Goal: Task Accomplishment & Management: Manage account settings

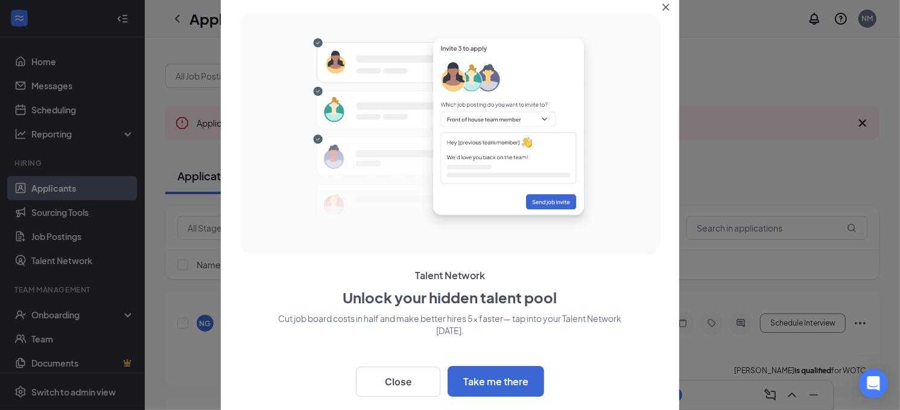
click at [669, 2] on button "Close" at bounding box center [668, 5] width 22 height 22
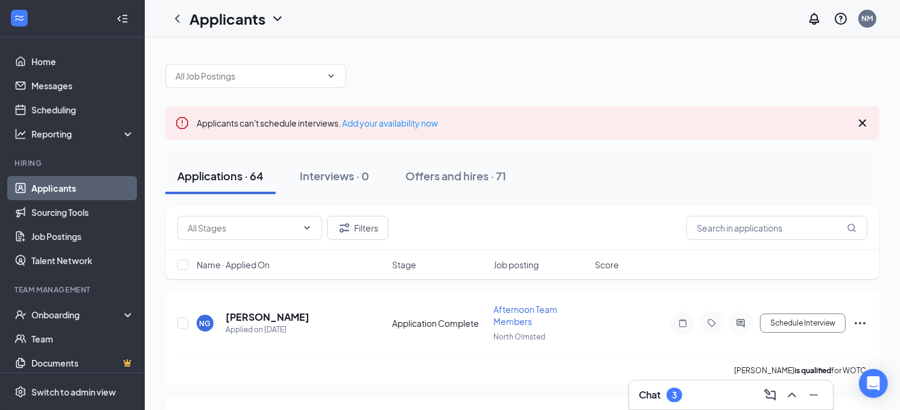
drag, startPoint x: 669, startPoint y: 2, endPoint x: 579, endPoint y: 70, distance: 112.4
click at [579, 70] on div at bounding box center [522, 70] width 714 height 36
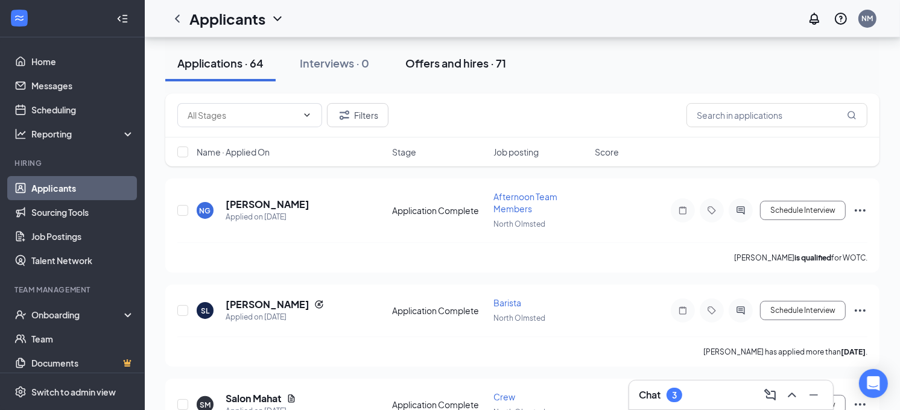
scroll to position [116, 0]
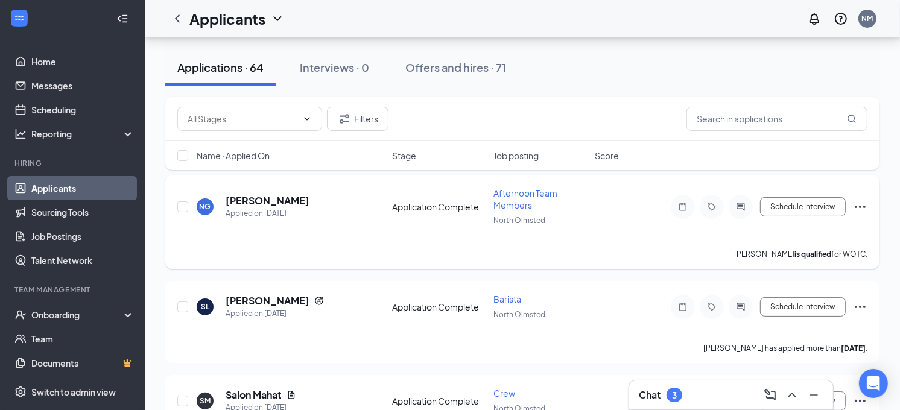
click at [526, 191] on span "Afternoon Team Members" at bounding box center [525, 199] width 64 height 23
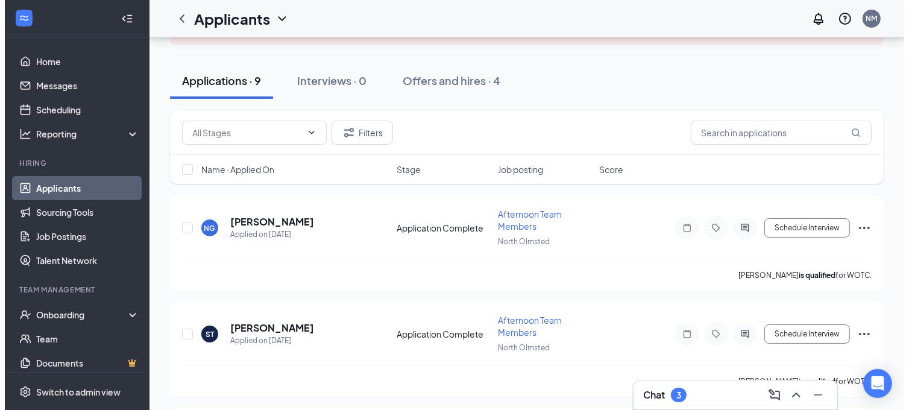
scroll to position [122, 0]
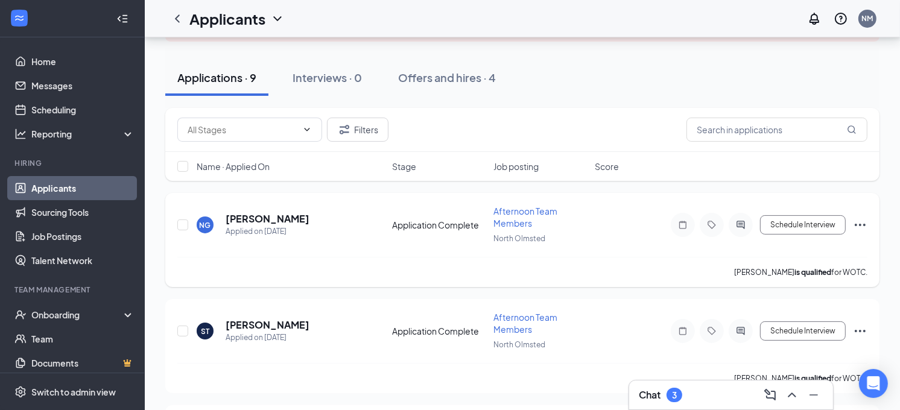
click at [512, 211] on span "Afternoon Team Members" at bounding box center [525, 217] width 64 height 23
click at [288, 215] on h5 "[PERSON_NAME]" at bounding box center [267, 218] width 84 height 13
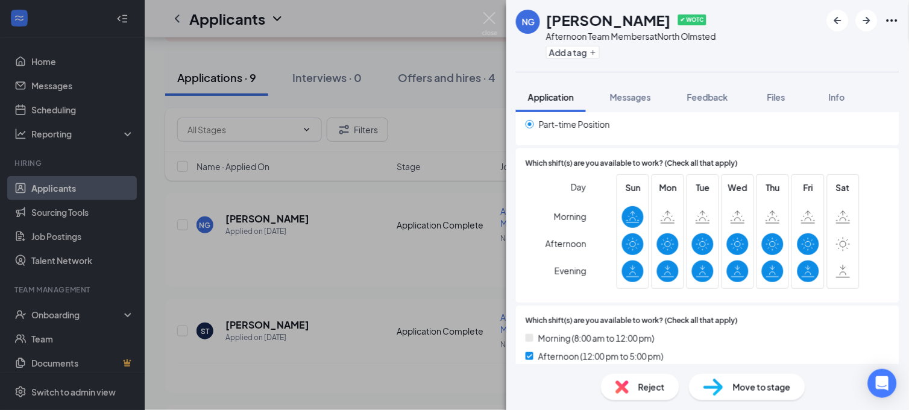
scroll to position [587, 0]
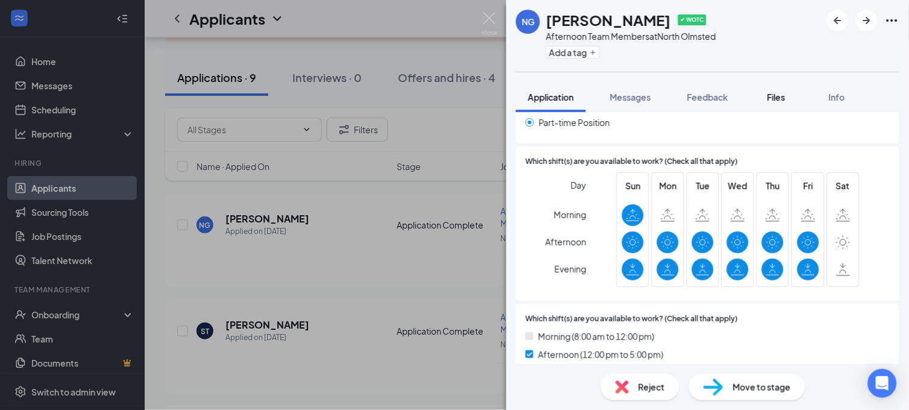
click at [779, 92] on span "Files" at bounding box center [776, 97] width 18 height 11
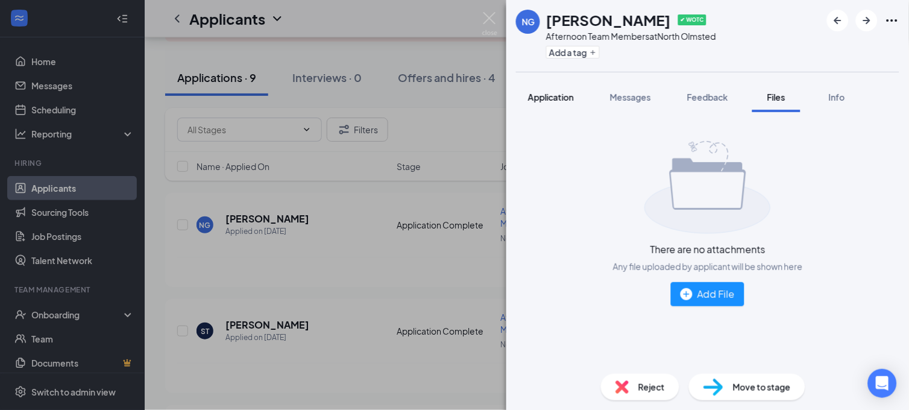
click at [566, 98] on span "Application" at bounding box center [551, 97] width 46 height 11
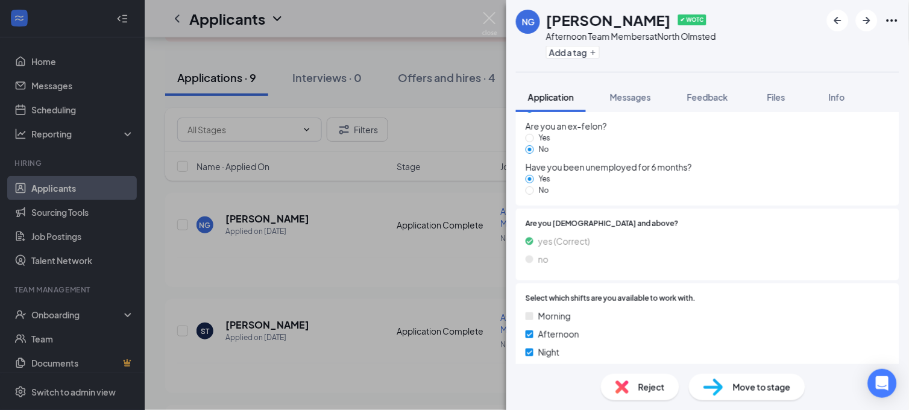
scroll to position [1203, 0]
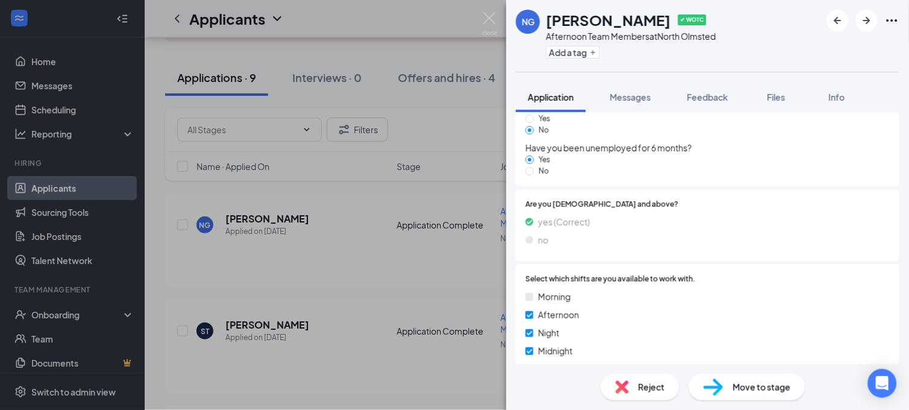
click at [763, 384] on span "Move to stage" at bounding box center [762, 386] width 58 height 13
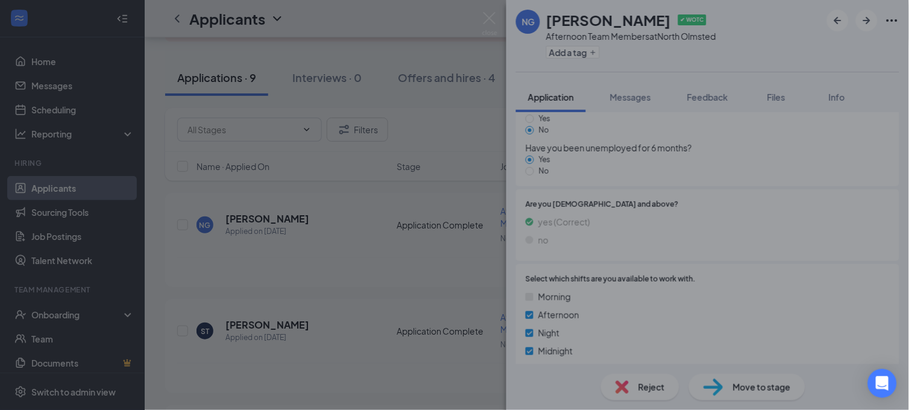
scroll to position [1199, 0]
click at [763, 384] on div "Move to stage Choose stage: Onsite Interview (next stage) Preview notification …" at bounding box center [454, 205] width 909 height 410
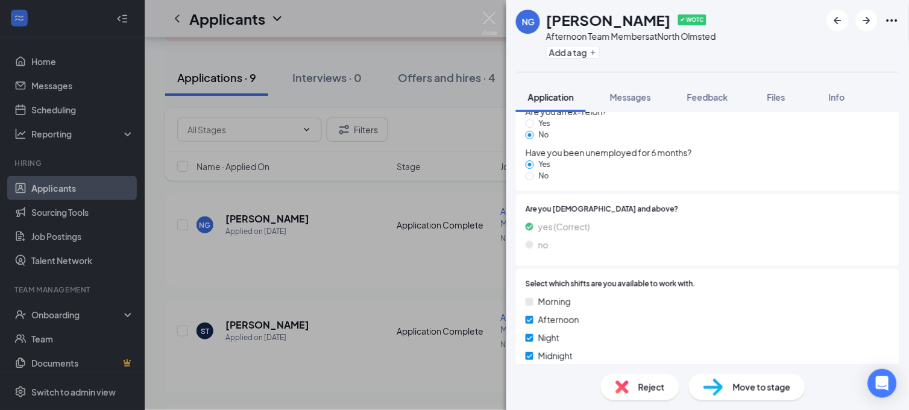
click at [763, 384] on span "Move to stage" at bounding box center [762, 386] width 58 height 13
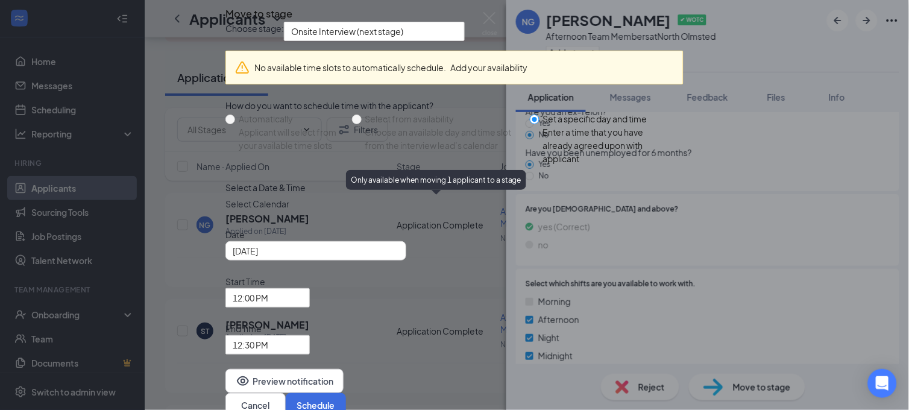
scroll to position [63, 0]
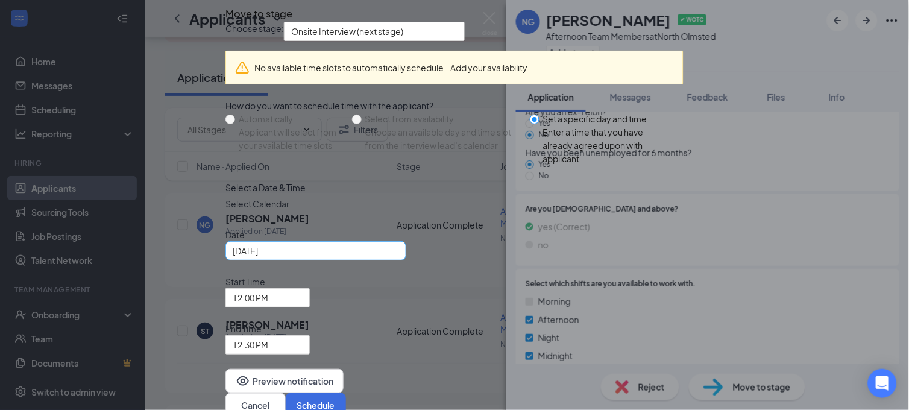
drag, startPoint x: 397, startPoint y: 291, endPoint x: 403, endPoint y: 288, distance: 7.0
click at [399, 257] on div "[DATE]" at bounding box center [316, 250] width 166 height 13
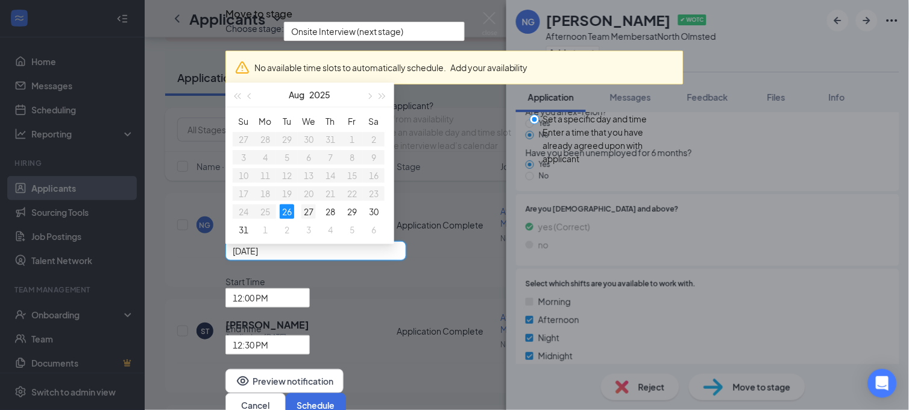
type input "[DATE]"
click at [316, 219] on div "27" at bounding box center [308, 211] width 14 height 14
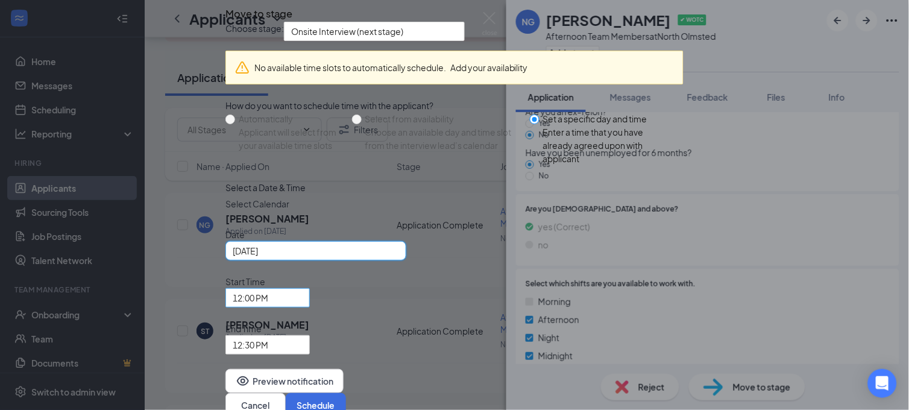
click at [303, 289] on span "12:00 PM" at bounding box center [268, 298] width 70 height 18
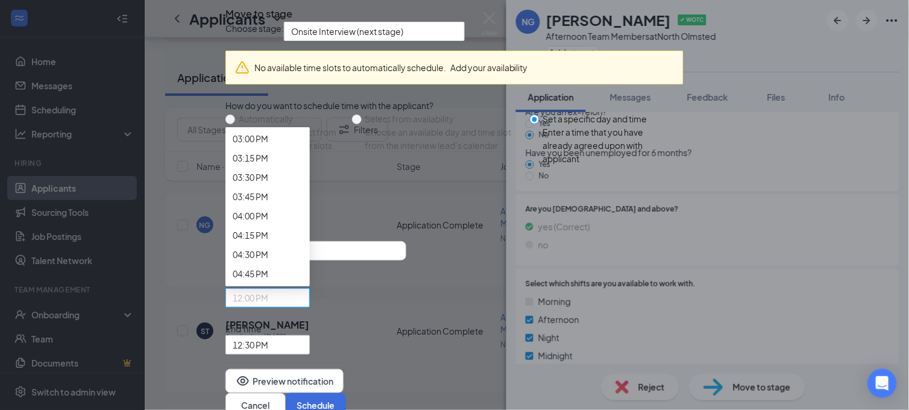
scroll to position [1172, 0]
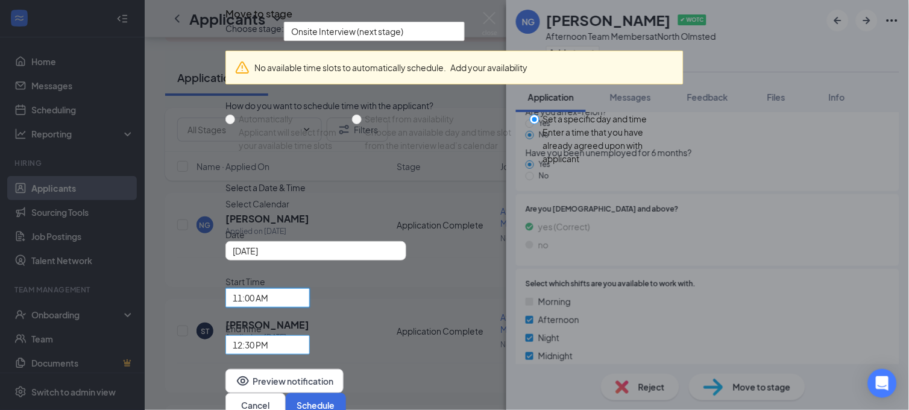
click at [303, 336] on span "12:30 PM" at bounding box center [268, 345] width 70 height 18
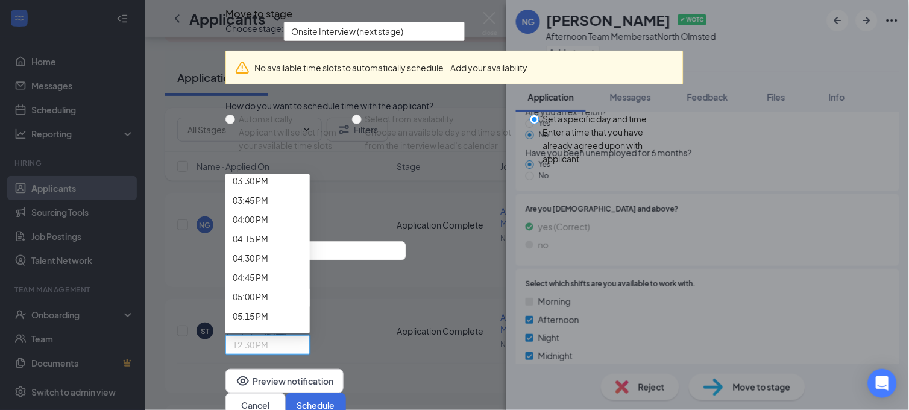
scroll to position [1215, 0]
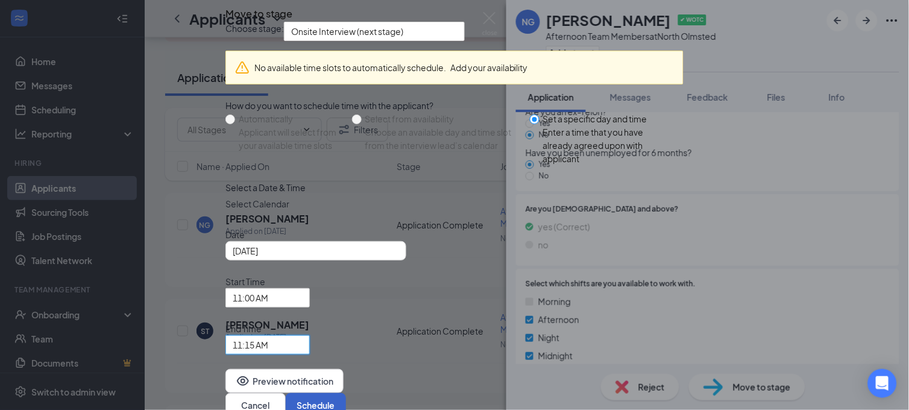
click at [346, 393] on button "Schedule" at bounding box center [316, 405] width 60 height 24
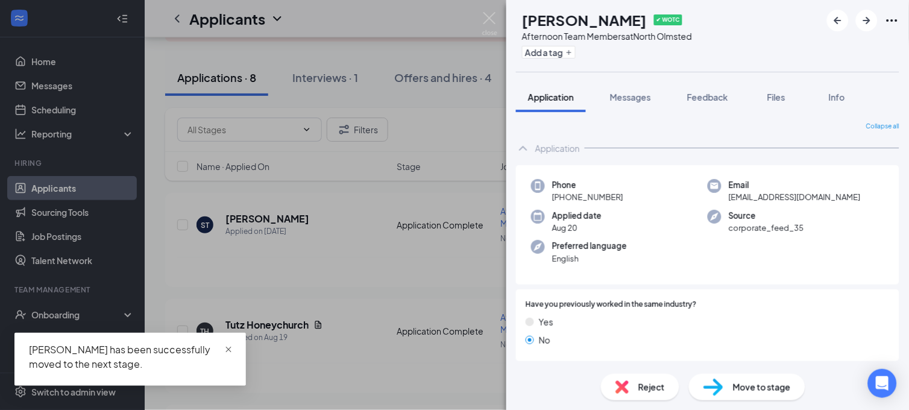
click at [227, 348] on span "close" at bounding box center [228, 349] width 8 height 8
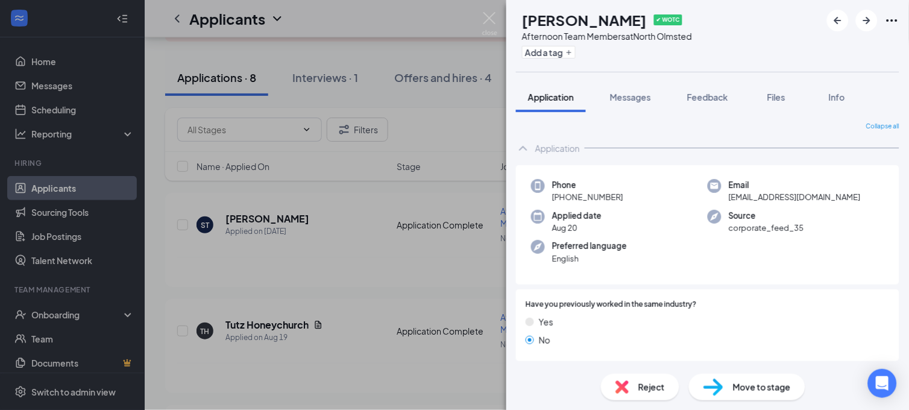
click at [484, 82] on div "ST [PERSON_NAME] ✔ WOTC Afternoon Team Members at [GEOGRAPHIC_DATA] Add a tag A…" at bounding box center [454, 205] width 909 height 410
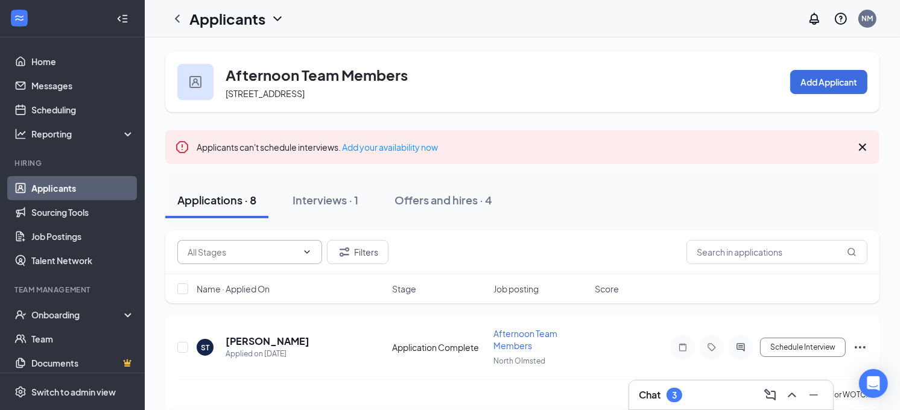
click at [312, 246] on span at bounding box center [249, 252] width 145 height 24
click at [195, 154] on div "Applicants can't schedule interviews. Add your availability now" at bounding box center [522, 147] width 714 height 34
click at [53, 61] on link "Home" at bounding box center [82, 61] width 103 height 24
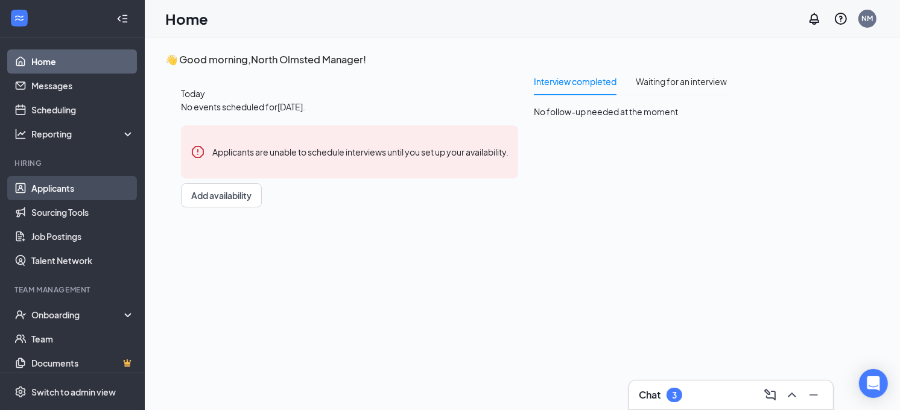
click at [65, 188] on link "Applicants" at bounding box center [82, 188] width 103 height 24
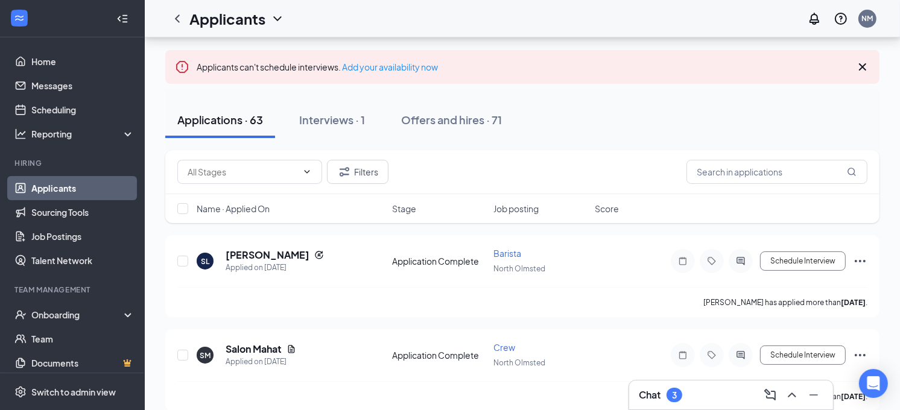
scroll to position [57, 0]
click at [361, 160] on button "Filters" at bounding box center [357, 171] width 61 height 24
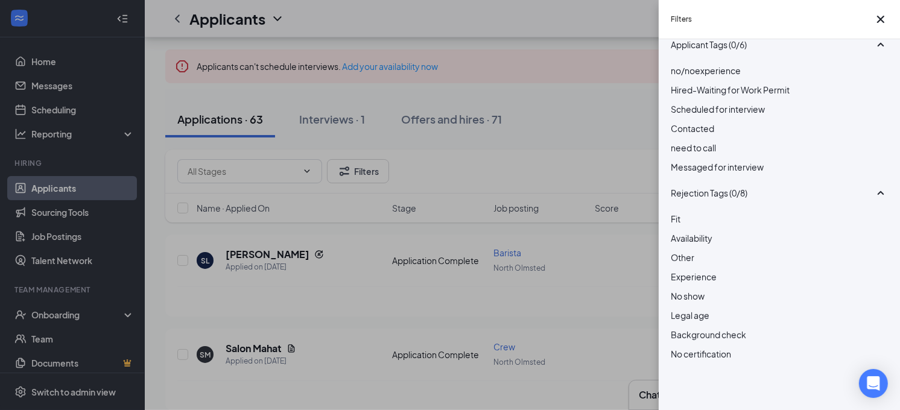
scroll to position [326, 0]
click at [585, 269] on div "Filters Applicant Status (0/5) Unread message Hasn't messaged back Stuck in sta…" at bounding box center [450, 205] width 900 height 410
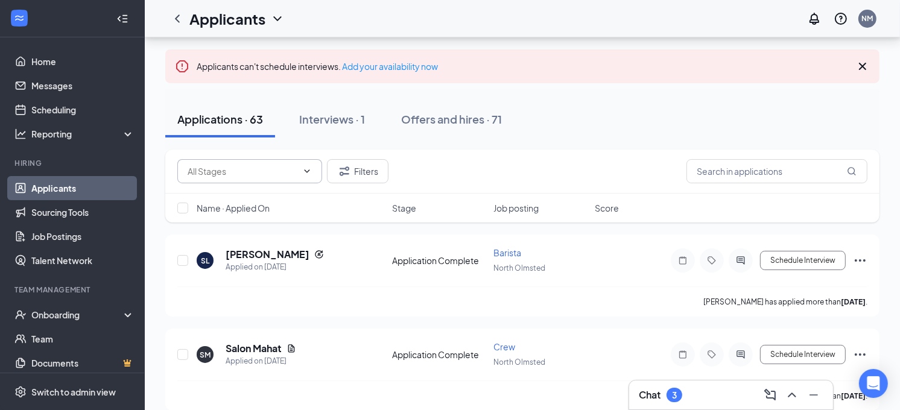
click at [310, 178] on span at bounding box center [249, 171] width 145 height 24
click at [587, 115] on div "Applications · 63 Interviews · 1 Offers and hires · 71" at bounding box center [522, 119] width 714 height 36
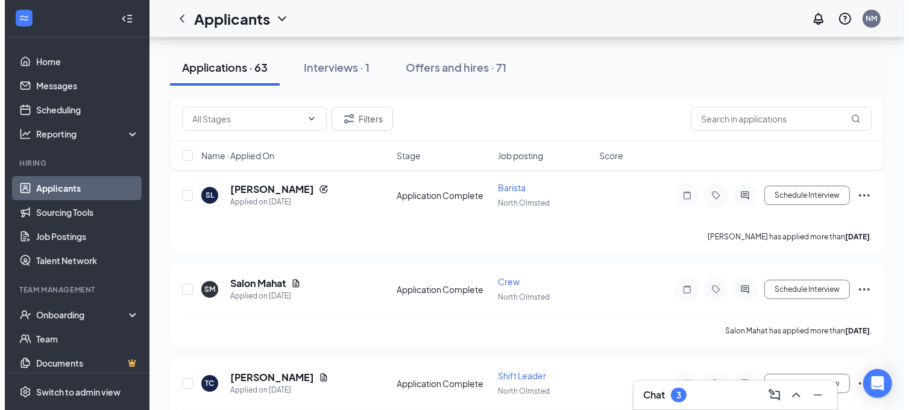
scroll to position [122, 0]
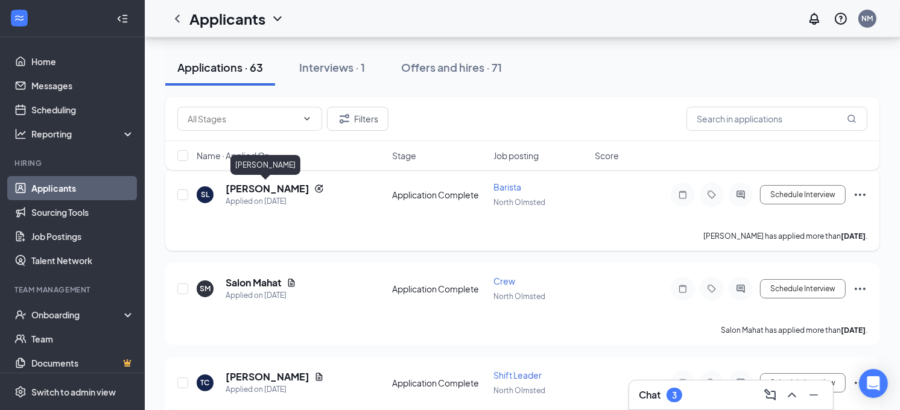
click at [273, 189] on h5 "[PERSON_NAME]" at bounding box center [267, 188] width 84 height 13
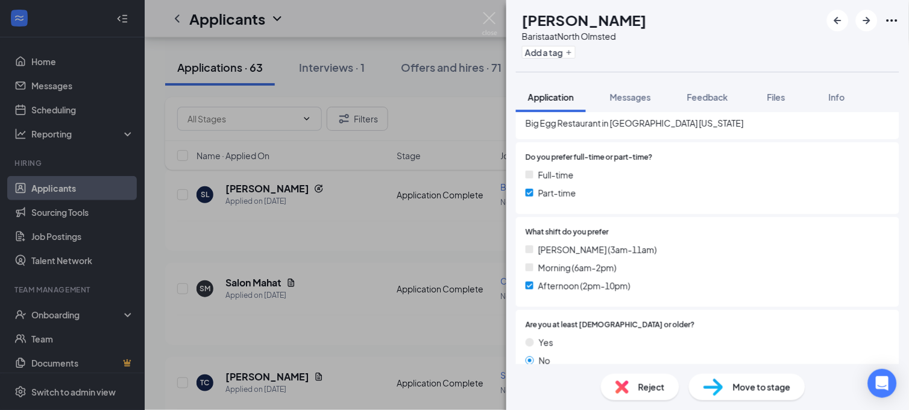
scroll to position [232, 0]
click at [757, 383] on span "Move to stage" at bounding box center [762, 386] width 58 height 13
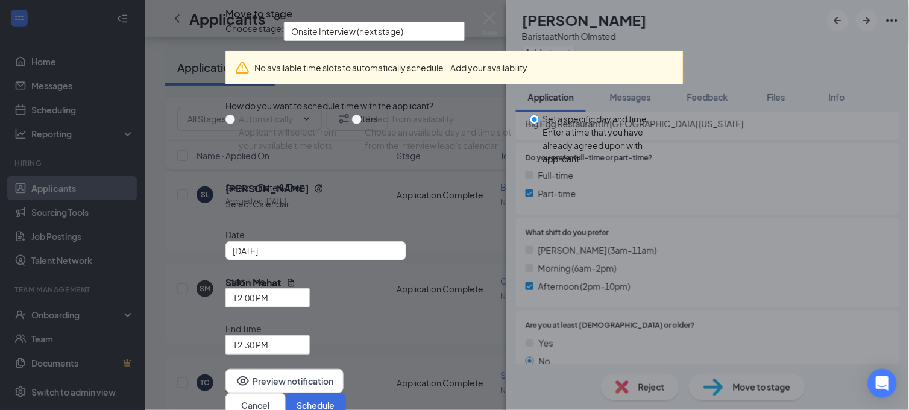
scroll to position [63, 0]
click at [399, 257] on div "[DATE]" at bounding box center [316, 250] width 166 height 13
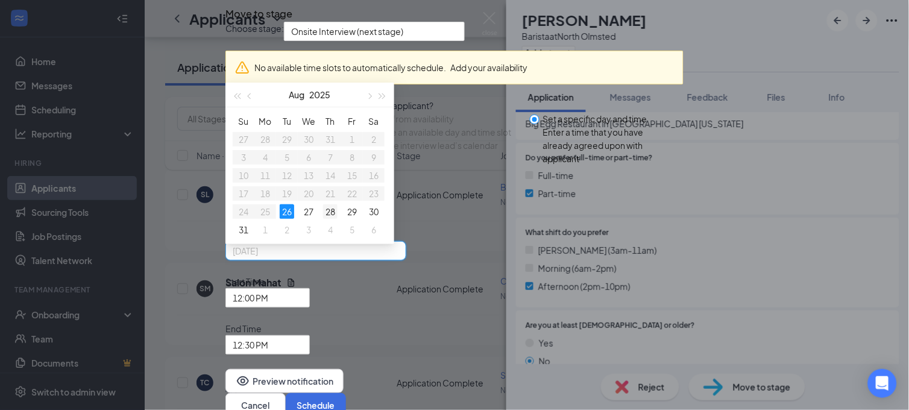
type input "[DATE]"
click at [338, 219] on div "28" at bounding box center [330, 211] width 14 height 14
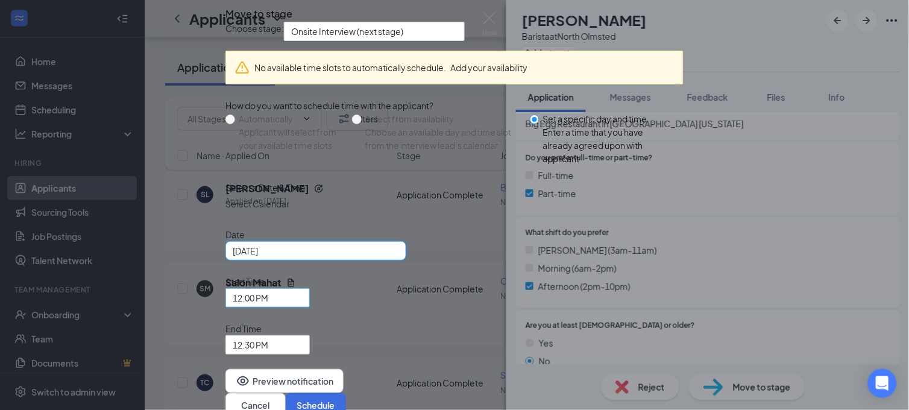
click at [303, 289] on span "12:00 PM" at bounding box center [268, 298] width 70 height 18
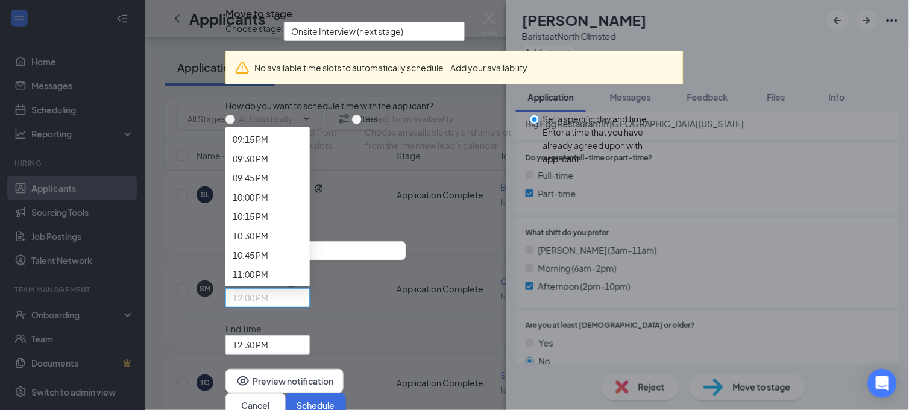
scroll to position [1644, 0]
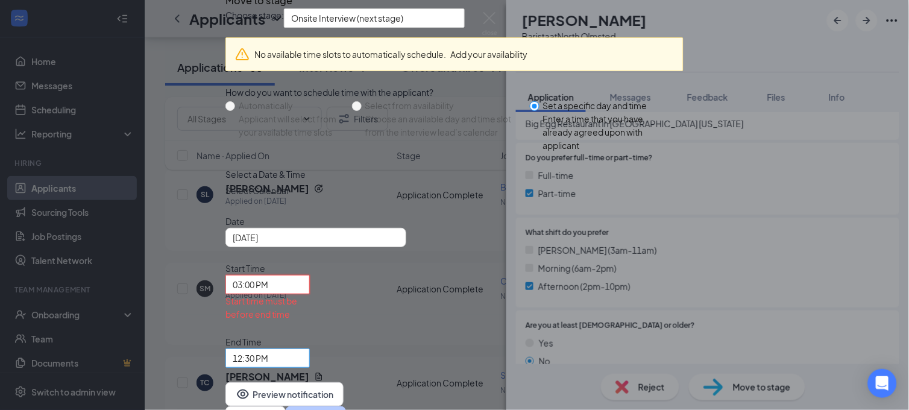
click at [292, 349] on span "12:30 PM" at bounding box center [262, 365] width 59 height 33
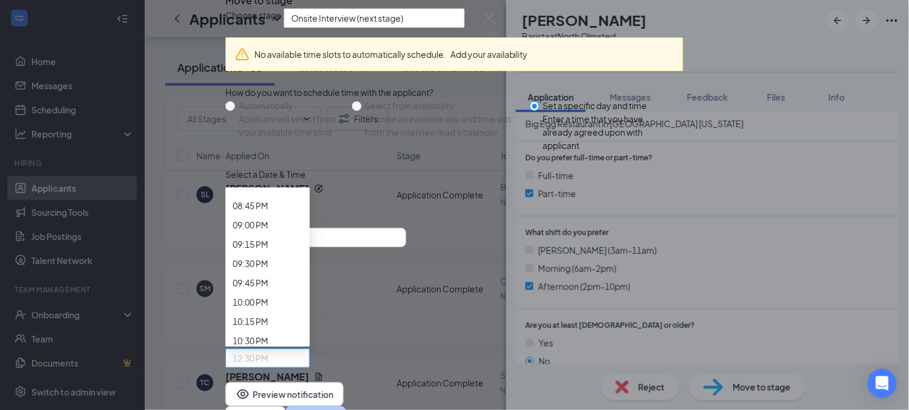
scroll to position [1633, 0]
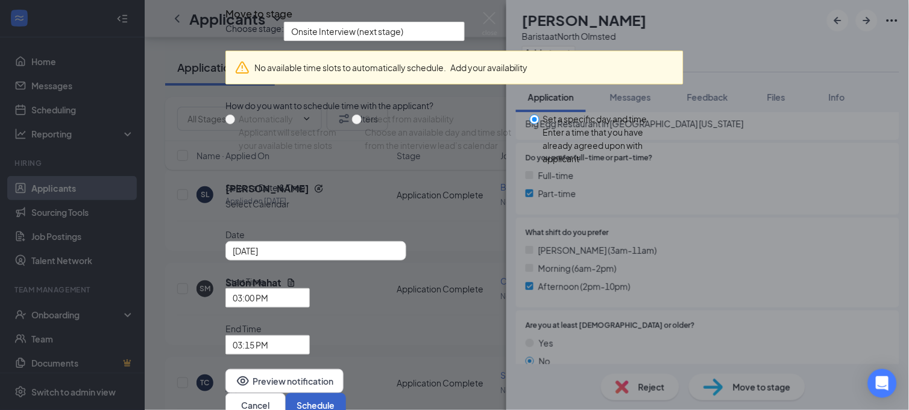
click at [346, 393] on button "Schedule" at bounding box center [316, 405] width 60 height 24
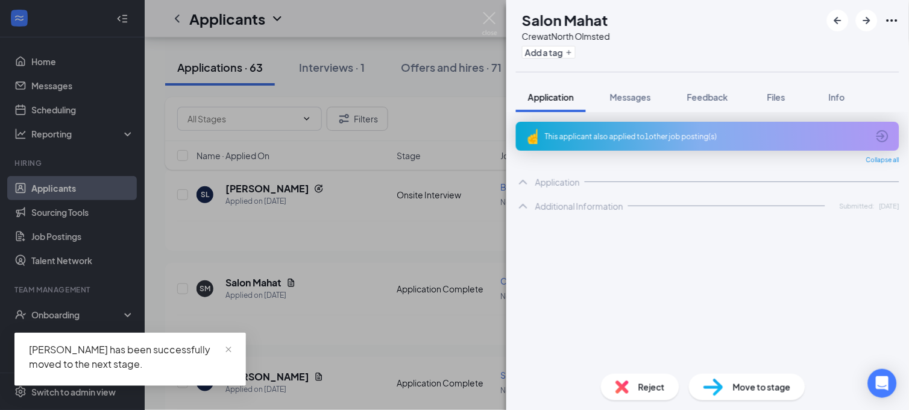
click at [382, 265] on div "SM Salon Mahat Crew at [GEOGRAPHIC_DATA] Add a tag Application Messages Feedbac…" at bounding box center [454, 205] width 909 height 410
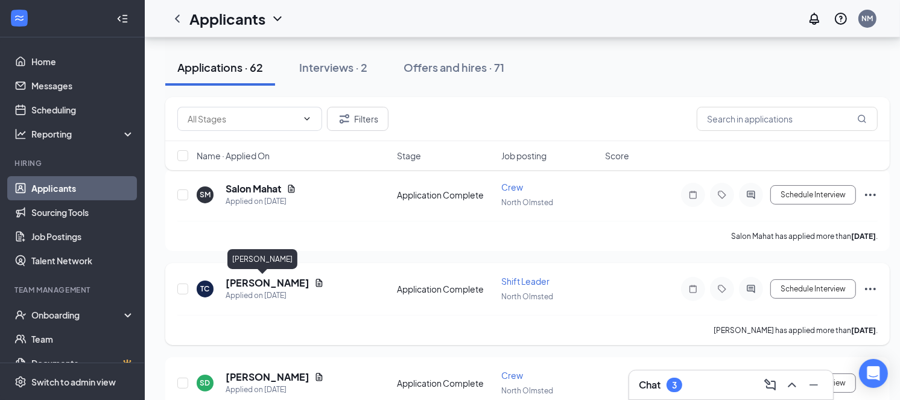
click at [250, 280] on h5 "[PERSON_NAME]" at bounding box center [267, 282] width 84 height 13
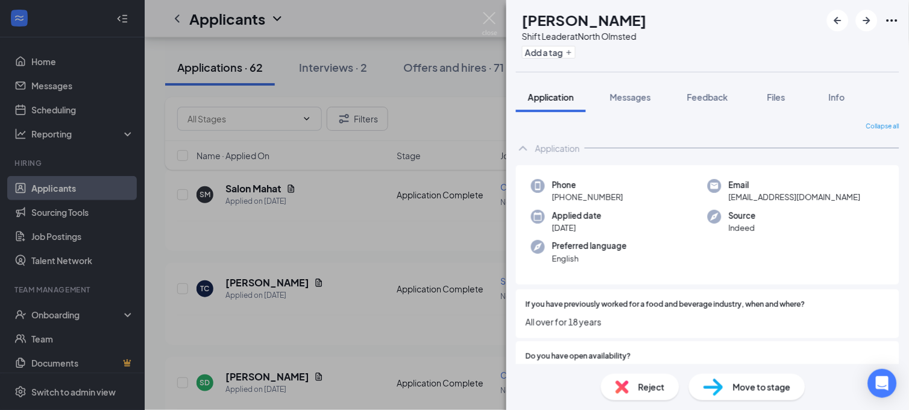
click at [743, 384] on span "Move to stage" at bounding box center [762, 386] width 58 height 13
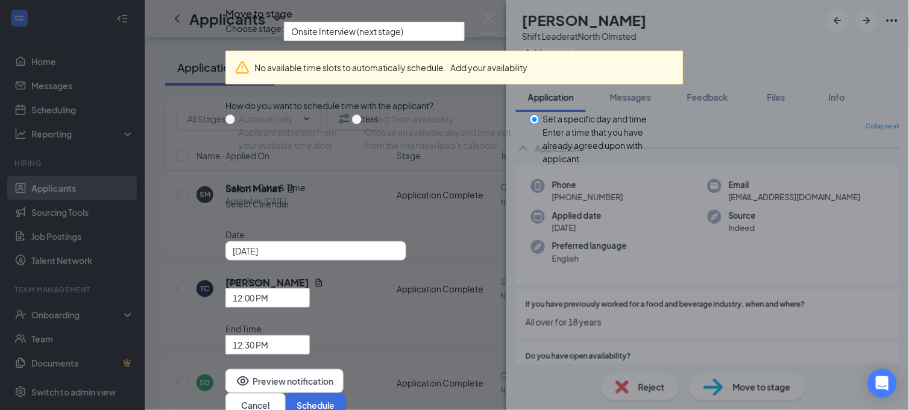
scroll to position [63, 0]
click at [292, 336] on span "12:30 PM" at bounding box center [262, 352] width 59 height 33
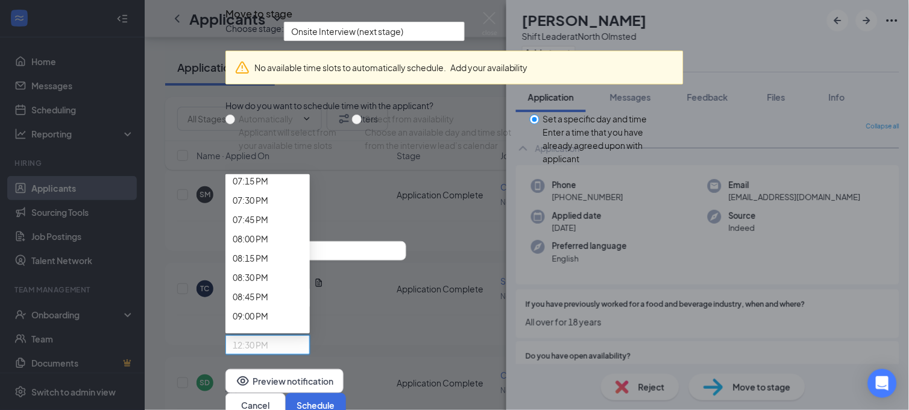
scroll to position [1508, 0]
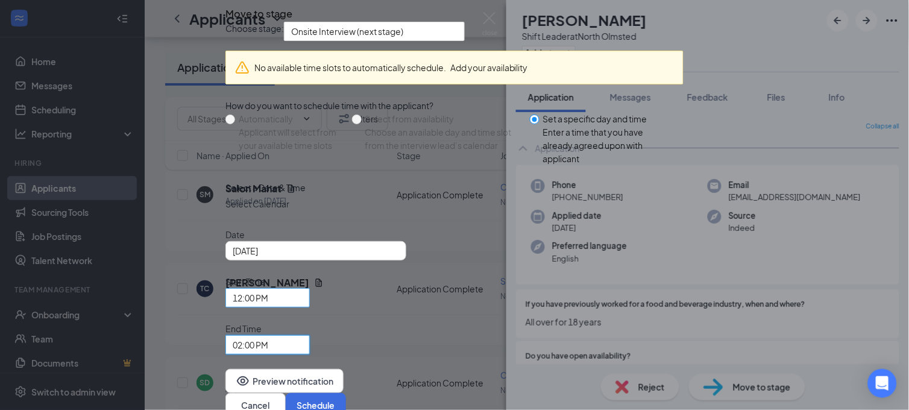
click at [268, 289] on span "12:00 PM" at bounding box center [251, 298] width 36 height 18
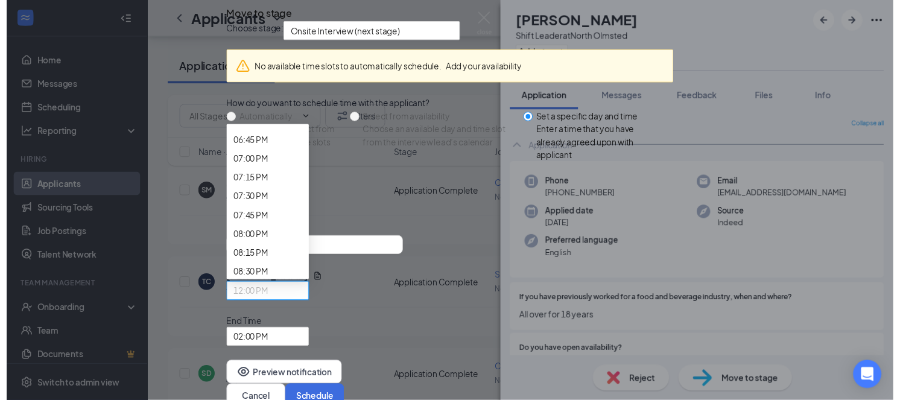
scroll to position [1464, 0]
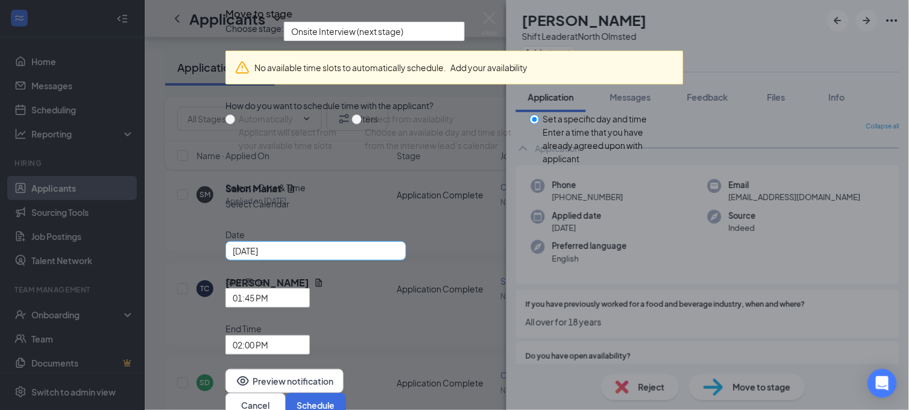
click at [398, 257] on div "[DATE]" at bounding box center [316, 250] width 166 height 13
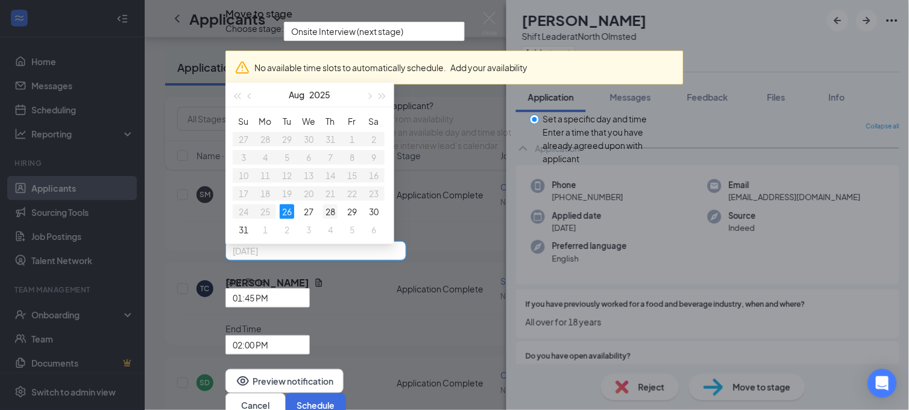
type input "[DATE]"
click at [338, 219] on div "28" at bounding box center [330, 211] width 14 height 14
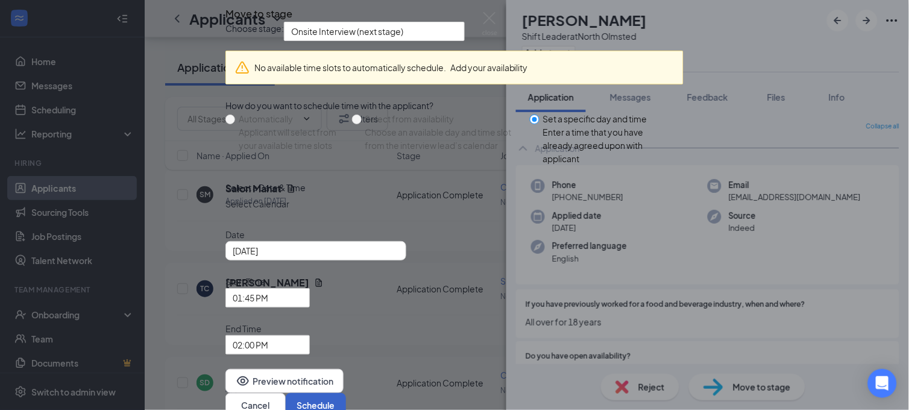
click at [346, 393] on button "Schedule" at bounding box center [316, 405] width 60 height 24
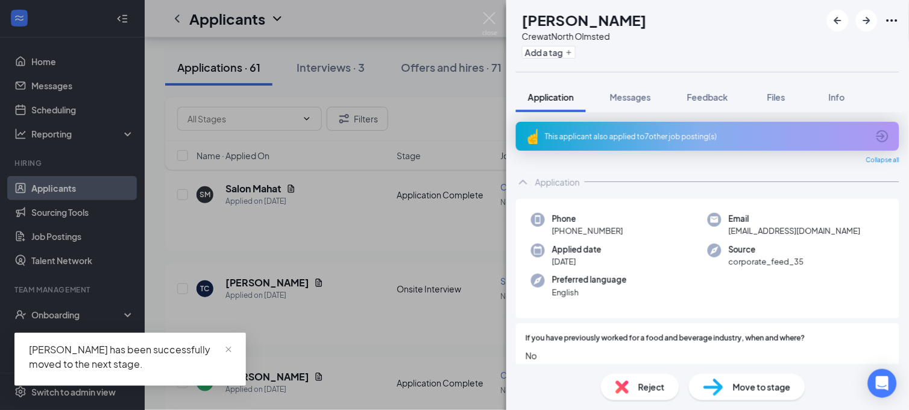
click at [416, 263] on div "SD [PERSON_NAME] Crew at [GEOGRAPHIC_DATA] Add a tag Application Messages Feedb…" at bounding box center [454, 205] width 909 height 410
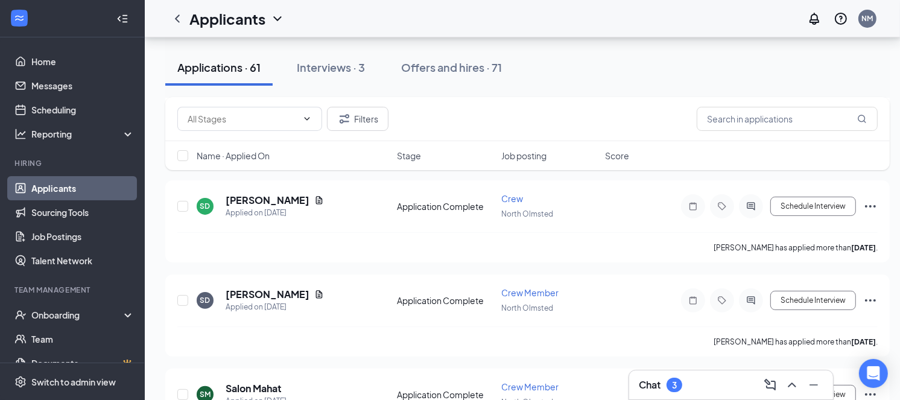
scroll to position [206, 0]
click at [528, 288] on span "Crew Member" at bounding box center [529, 291] width 57 height 11
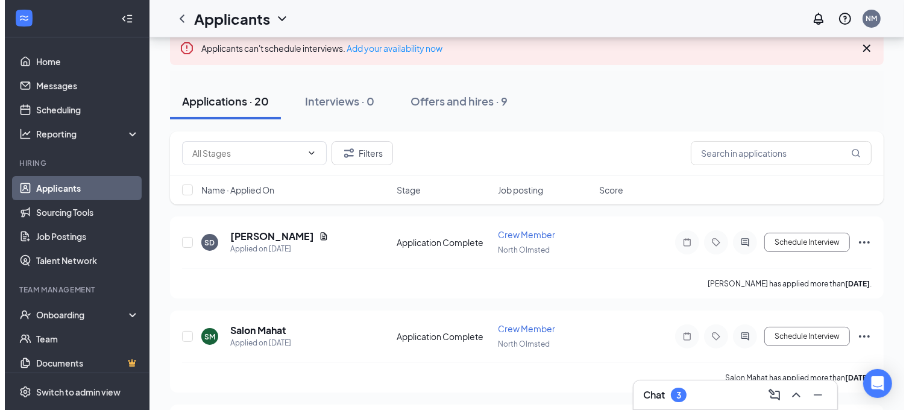
scroll to position [104, 0]
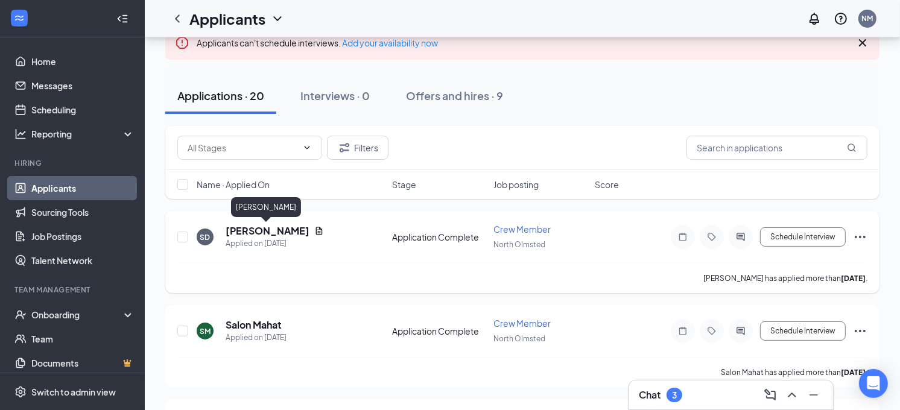
click at [283, 226] on h5 "[PERSON_NAME]" at bounding box center [267, 230] width 84 height 13
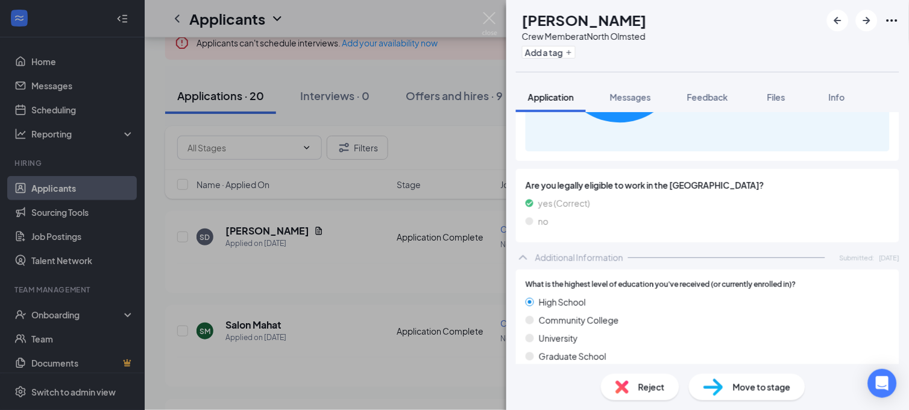
scroll to position [798, 0]
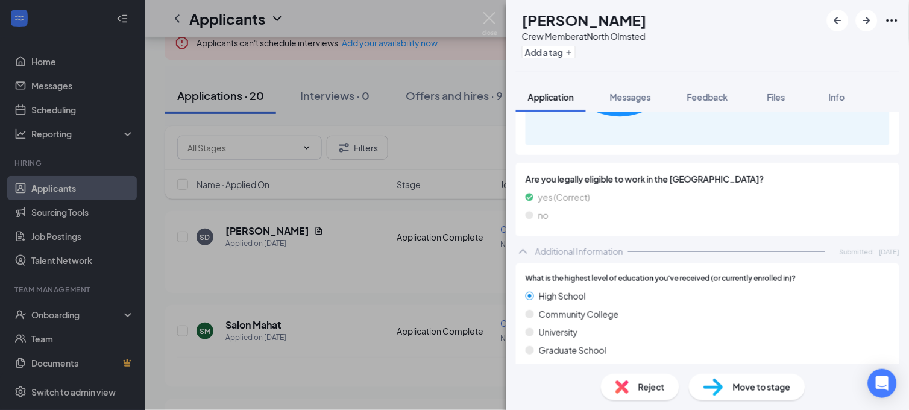
click at [756, 387] on span "Move to stage" at bounding box center [762, 386] width 58 height 13
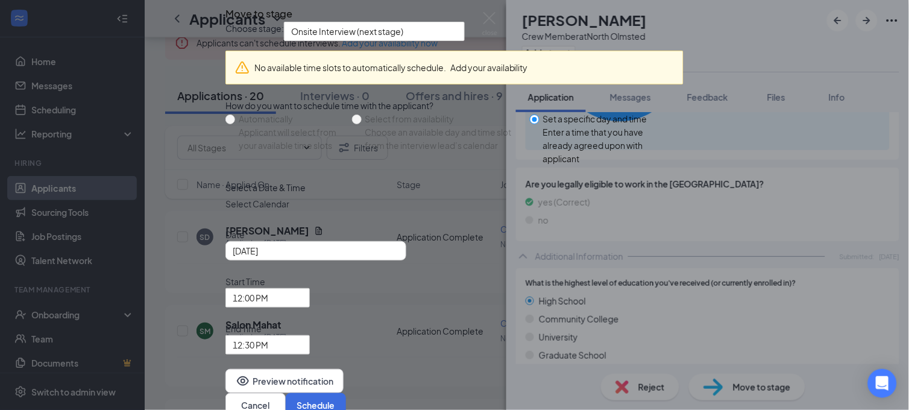
scroll to position [63, 0]
click at [399, 257] on div "[DATE]" at bounding box center [316, 250] width 166 height 13
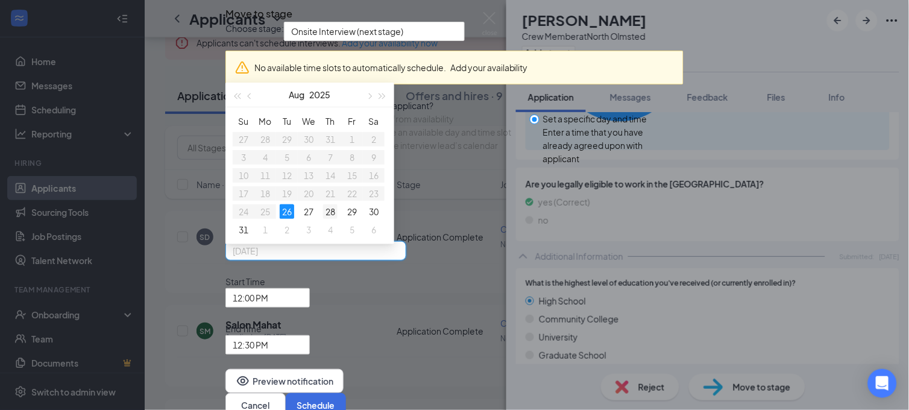
type input "[DATE]"
click at [341, 221] on td "28" at bounding box center [331, 212] width 22 height 18
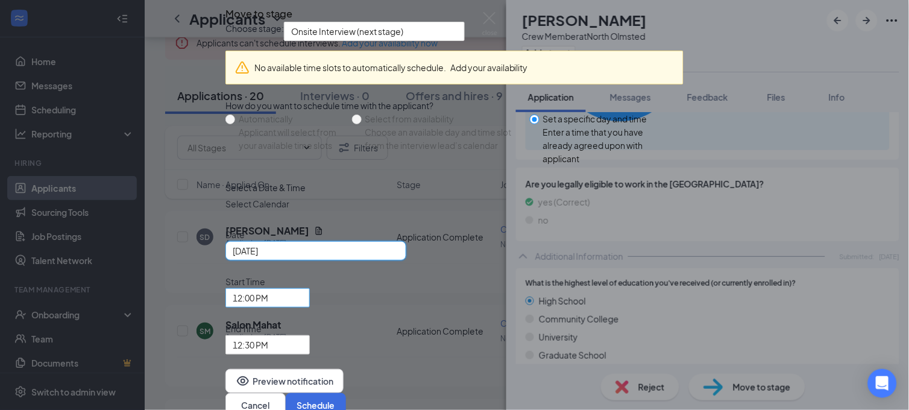
click at [303, 289] on span "12:00 PM" at bounding box center [268, 298] width 70 height 18
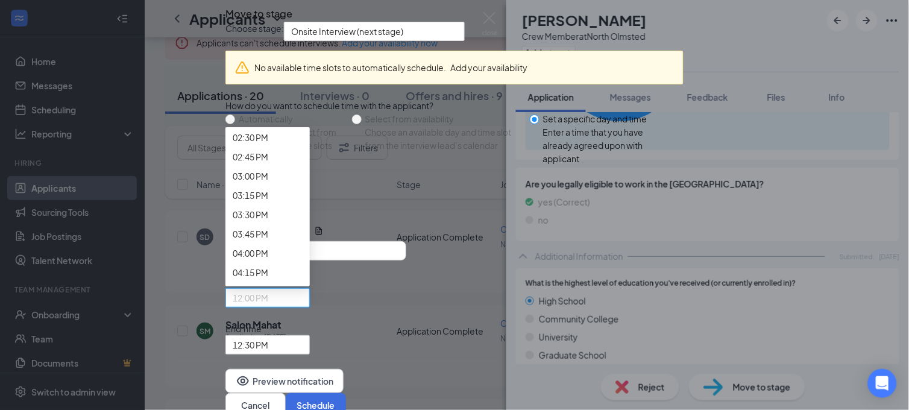
scroll to position [1138, 0]
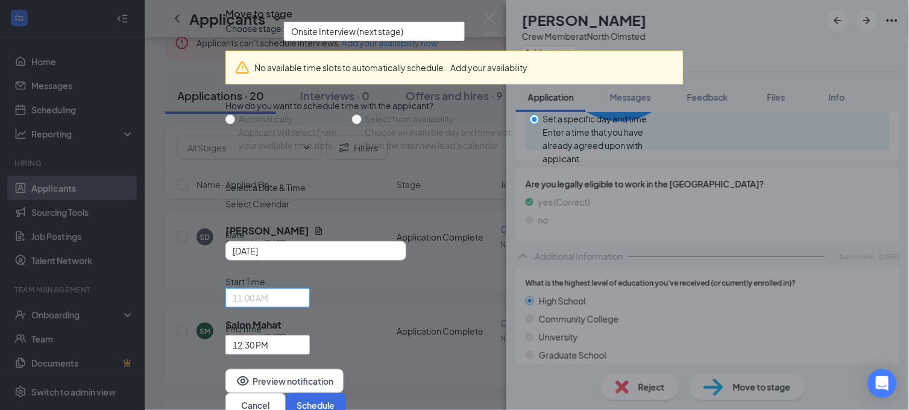
click at [303, 289] on span "11:00 AM" at bounding box center [268, 298] width 70 height 18
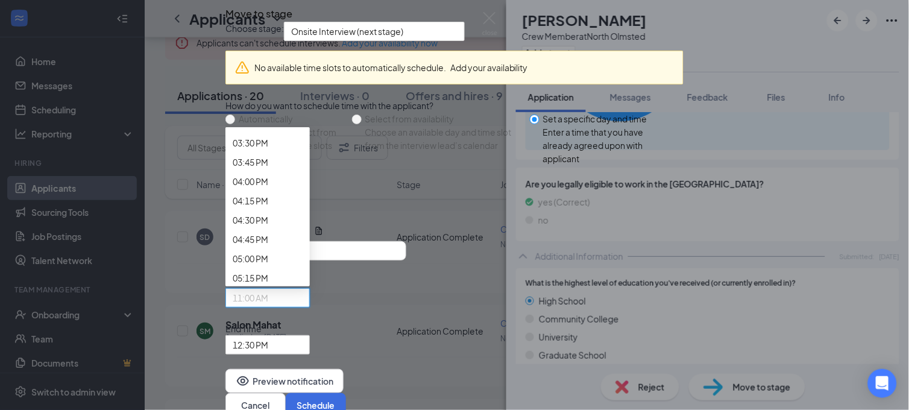
scroll to position [1208, 0]
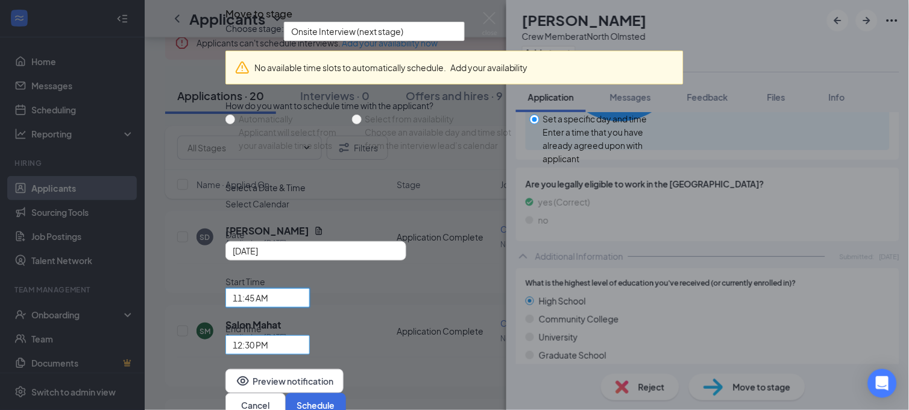
click at [303, 336] on span "12:30 PM" at bounding box center [268, 345] width 70 height 18
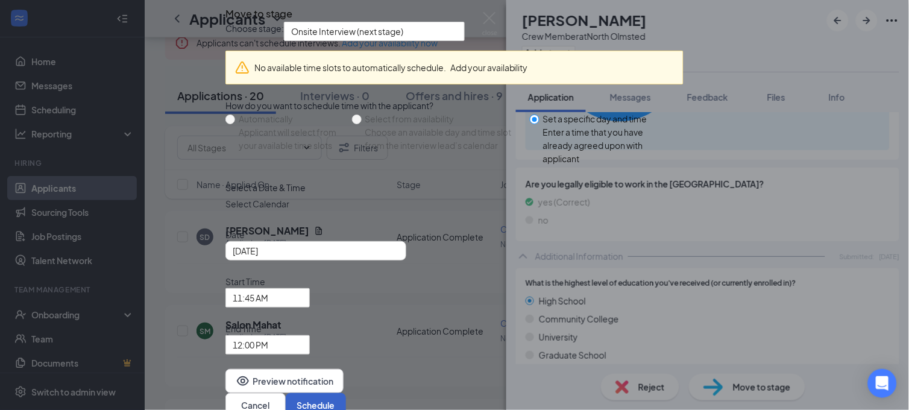
click at [346, 393] on button "Schedule" at bounding box center [316, 405] width 60 height 24
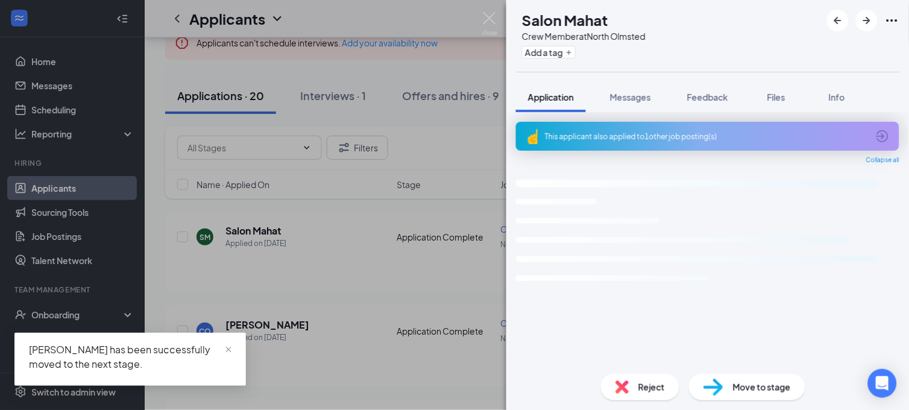
click at [412, 272] on div "SM Salon Mahat Crew Member at [GEOGRAPHIC_DATA] Add a tag Application Messages …" at bounding box center [454, 205] width 909 height 410
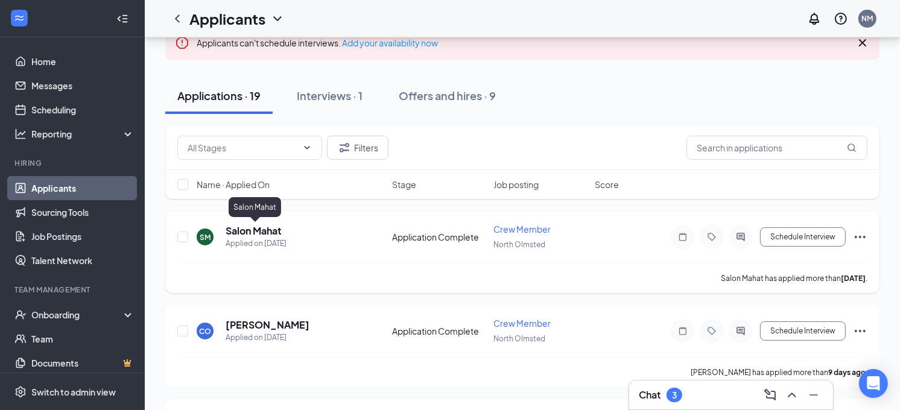
click at [260, 227] on h5 "Salon Mahat" at bounding box center [253, 230] width 56 height 13
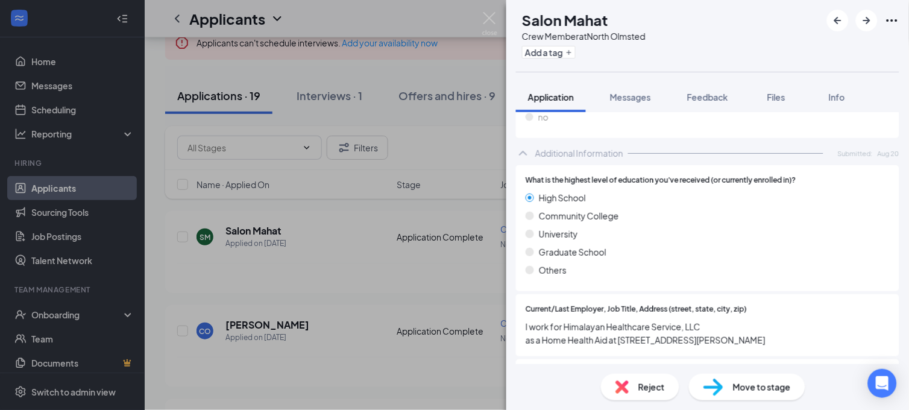
scroll to position [732, 0]
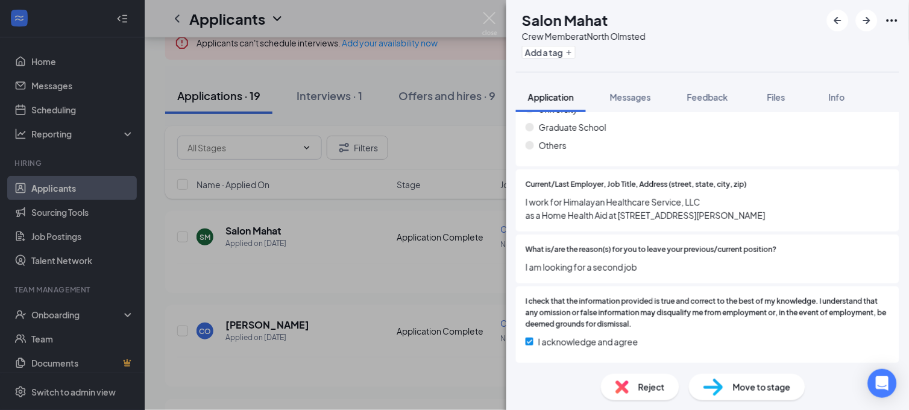
click at [745, 382] on span "Move to stage" at bounding box center [762, 386] width 58 height 13
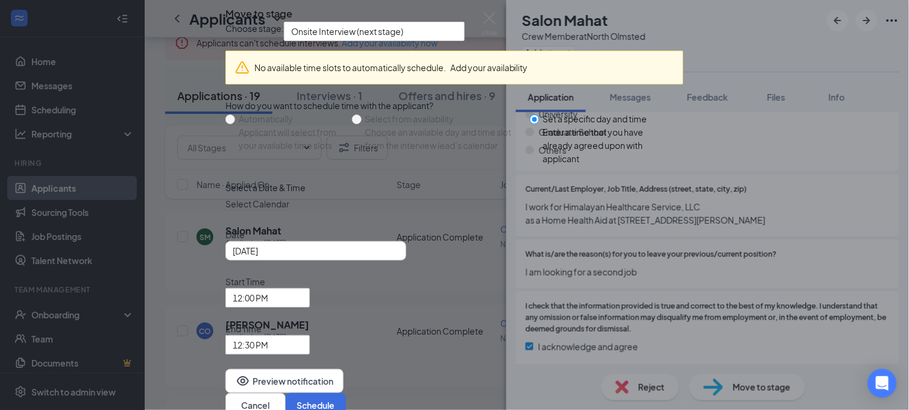
scroll to position [63, 0]
click at [399, 257] on div "[DATE]" at bounding box center [316, 250] width 166 height 13
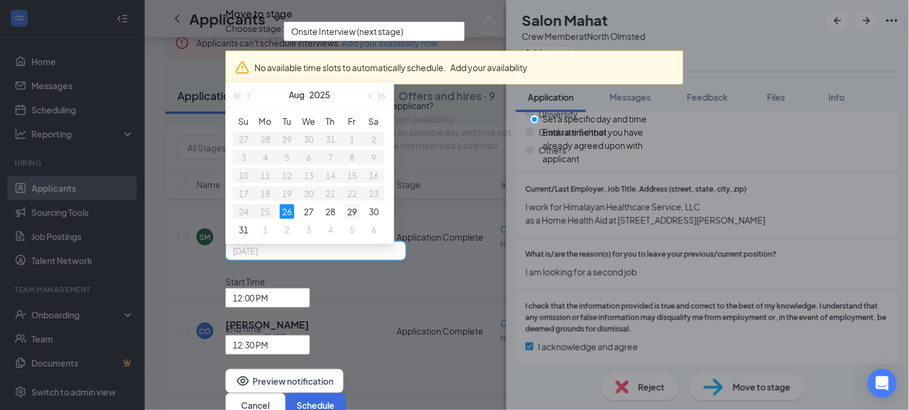
click at [358, 219] on div "29" at bounding box center [352, 211] width 14 height 14
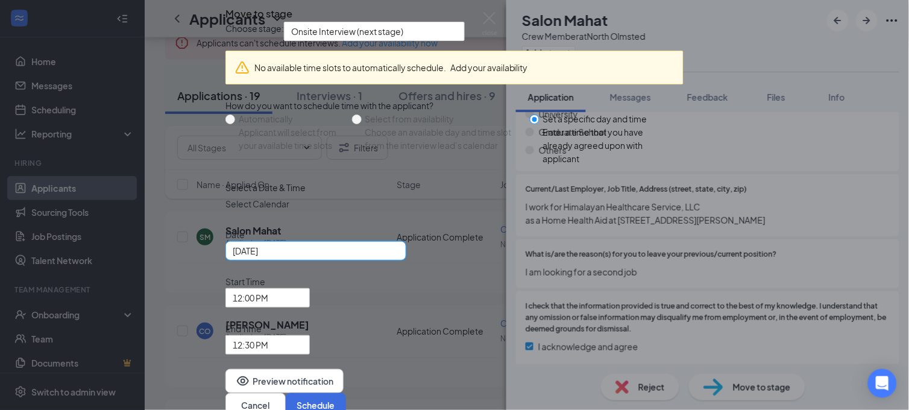
click at [399, 257] on div "[DATE]" at bounding box center [316, 250] width 166 height 13
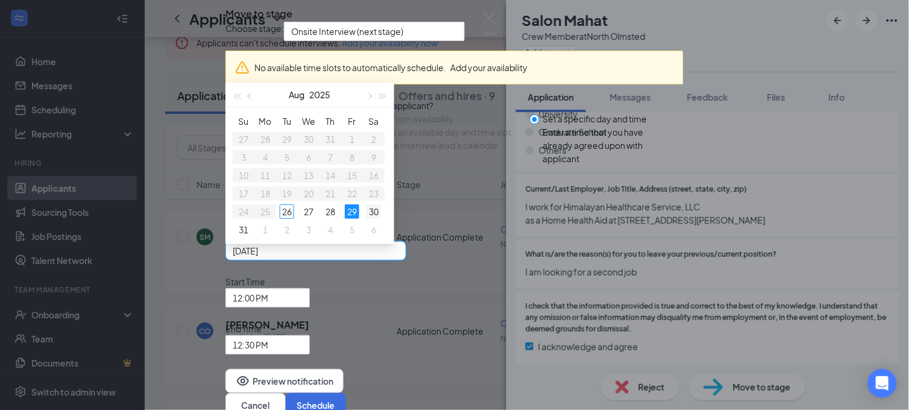
type input "[DATE]"
click at [381, 219] on div "30" at bounding box center [374, 211] width 14 height 14
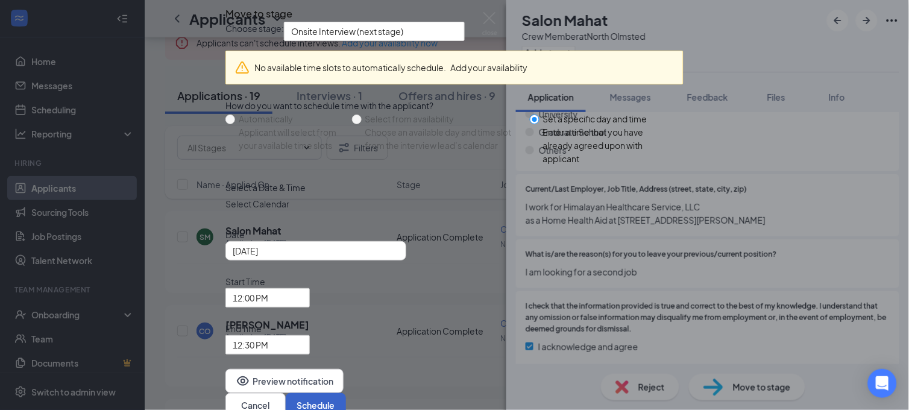
click at [346, 393] on button "Schedule" at bounding box center [316, 405] width 60 height 24
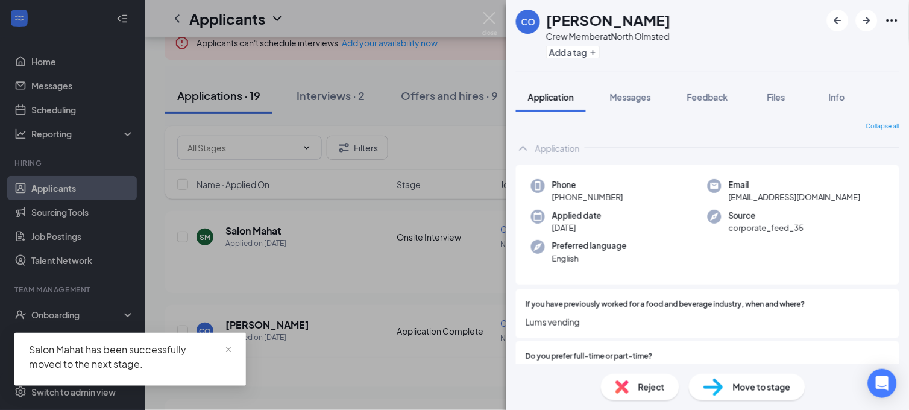
click at [377, 267] on div "CO [PERSON_NAME] Crew Member at [GEOGRAPHIC_DATA] Add a tag Application Message…" at bounding box center [454, 205] width 909 height 410
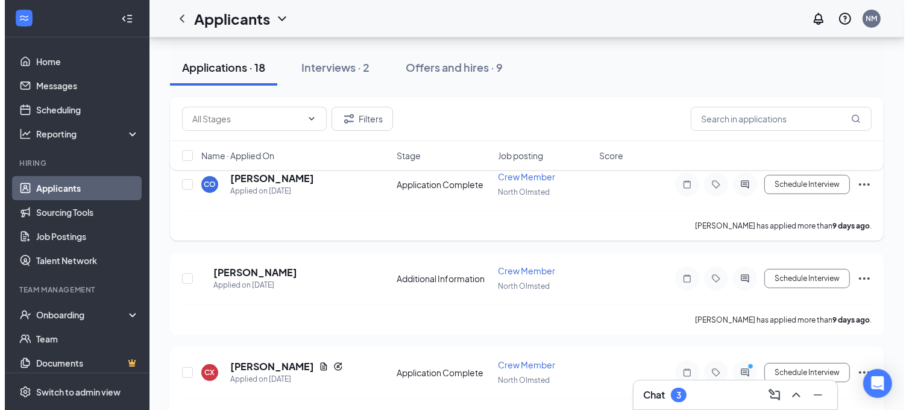
scroll to position [157, 0]
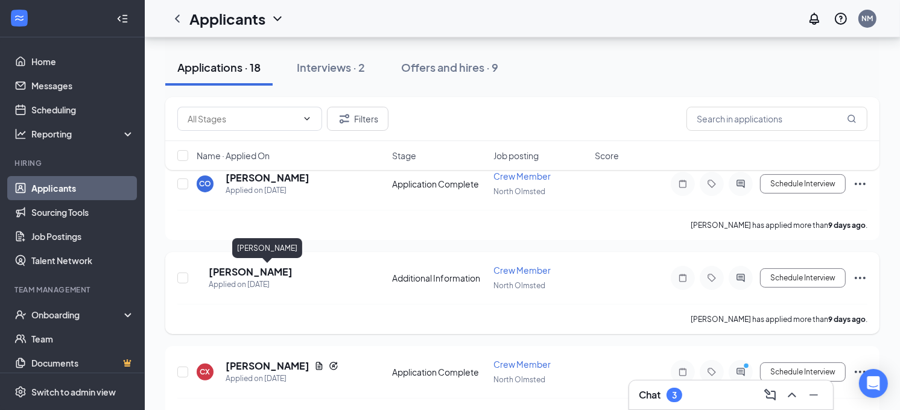
click at [292, 265] on h5 "[PERSON_NAME]" at bounding box center [251, 271] width 84 height 13
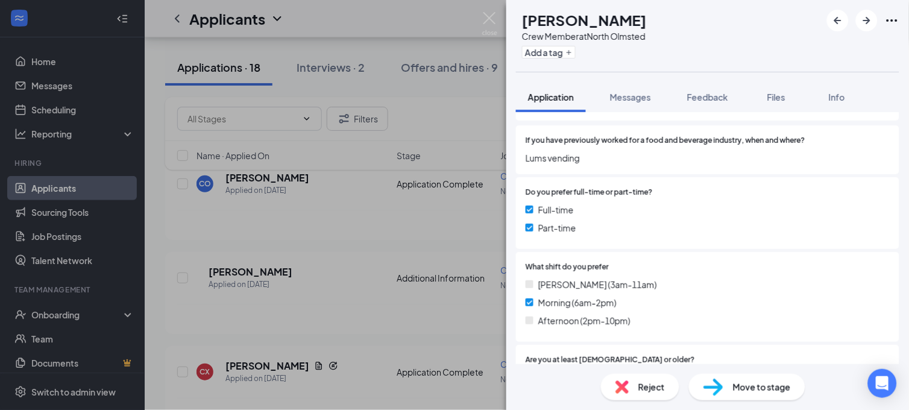
scroll to position [163, 0]
click at [734, 380] on span "Move to stage" at bounding box center [762, 386] width 58 height 13
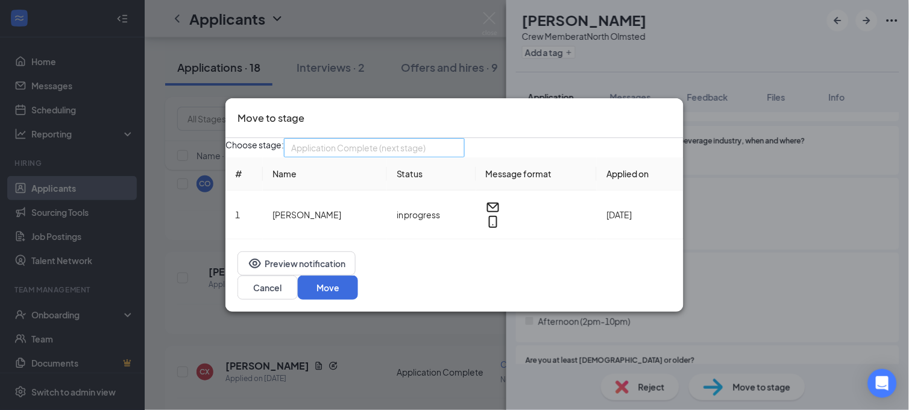
click at [453, 152] on div "Application Complete (next stage) 3742275 3742276 Application Additional Inform…" at bounding box center [374, 147] width 181 height 19
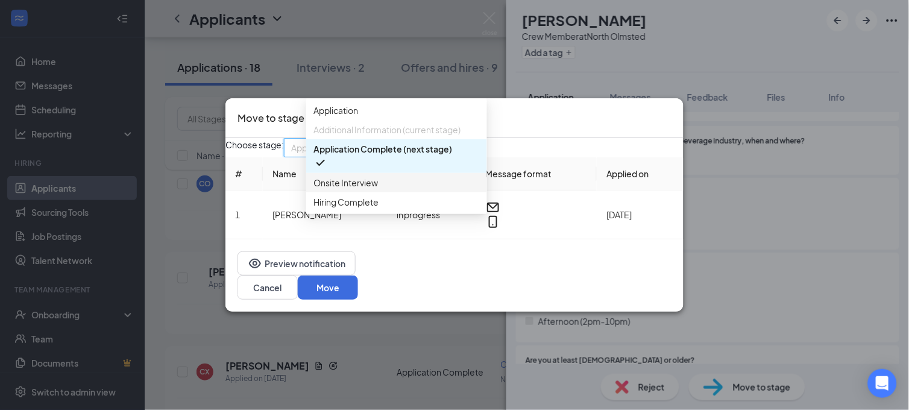
click at [380, 186] on div "Onsite Interview" at bounding box center [396, 182] width 181 height 19
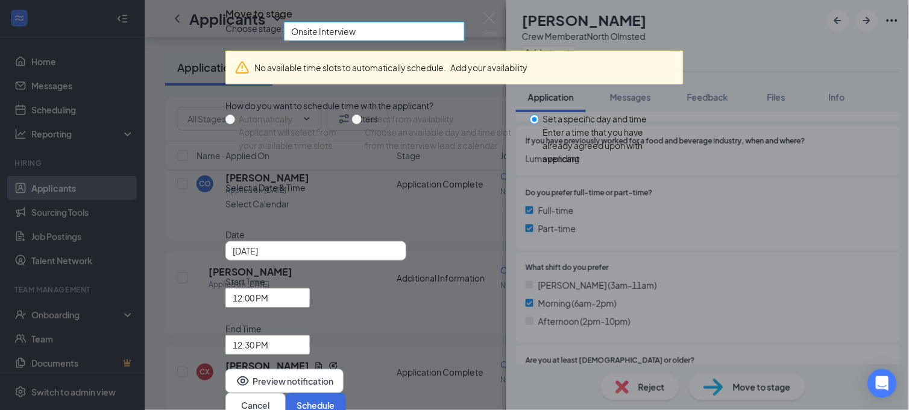
scroll to position [63, 0]
click at [395, 257] on div "[DATE]" at bounding box center [316, 250] width 166 height 13
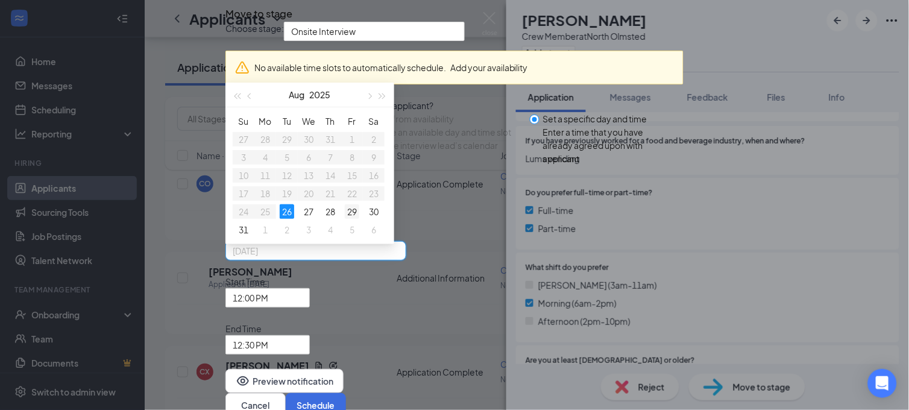
type input "[DATE]"
click at [359, 219] on div "29" at bounding box center [352, 211] width 14 height 14
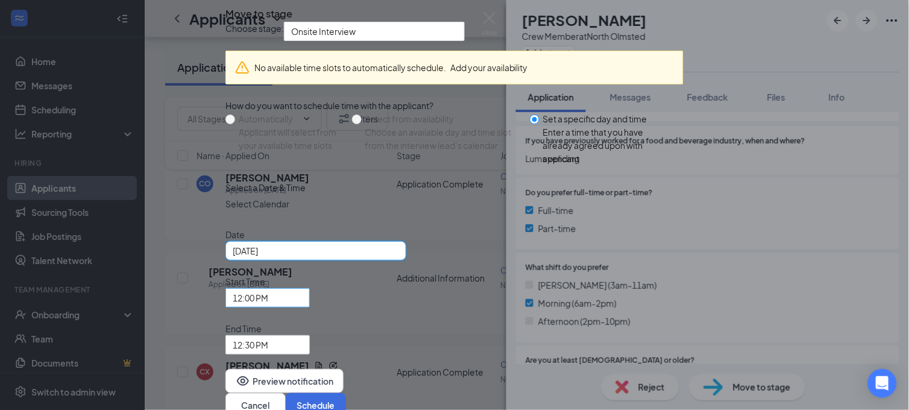
click at [310, 288] on div "12:00 PM" at bounding box center [267, 297] width 84 height 19
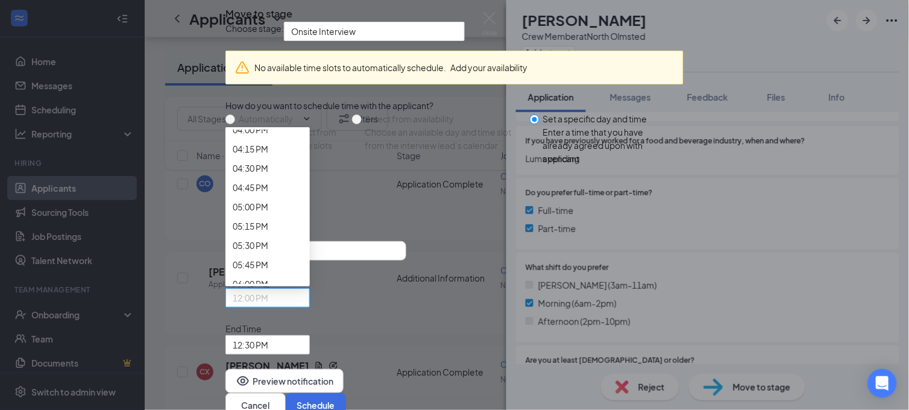
scroll to position [1262, 0]
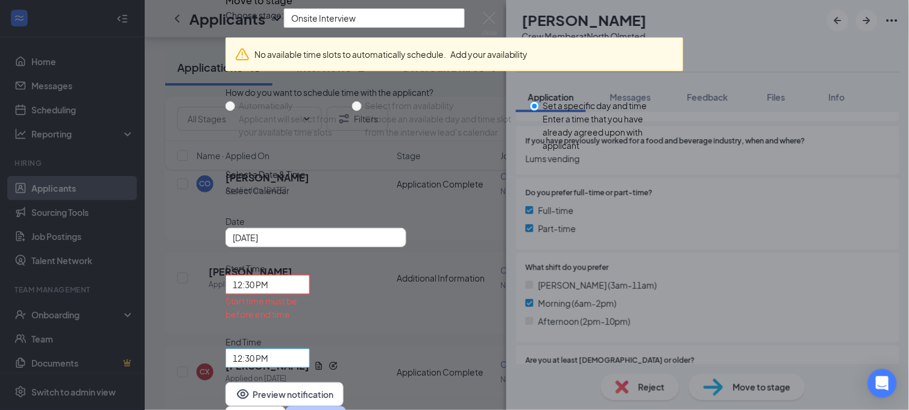
click at [292, 349] on span "12:30 PM" at bounding box center [262, 365] width 59 height 33
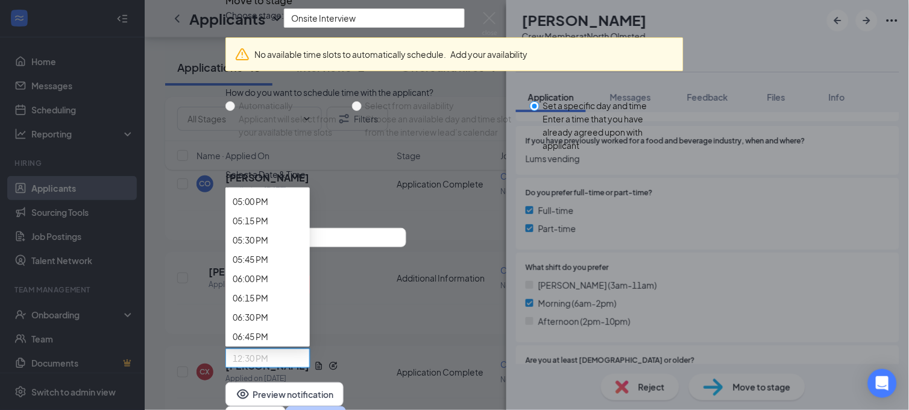
scroll to position [1325, 0]
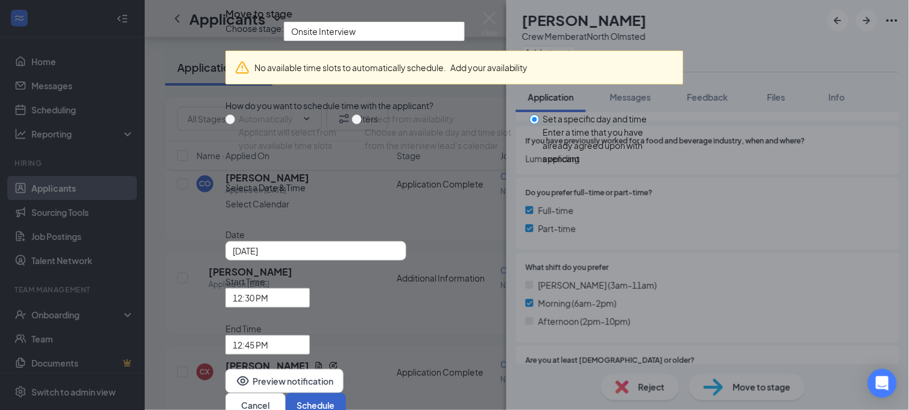
click at [346, 393] on button "Schedule" at bounding box center [316, 405] width 60 height 24
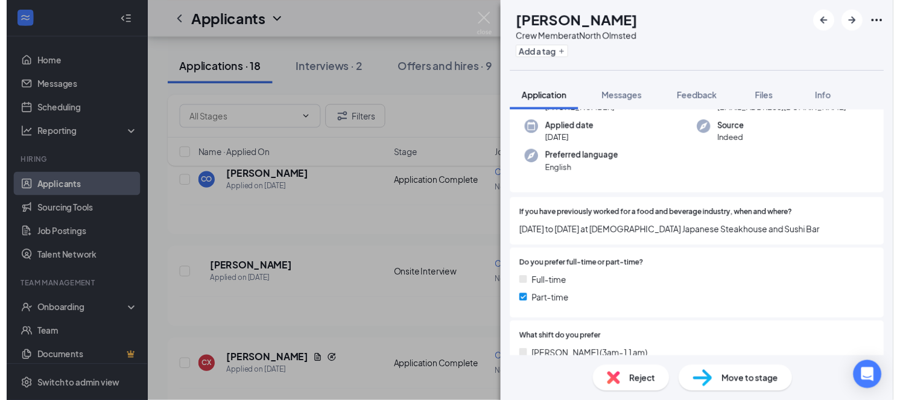
scroll to position [122, 0]
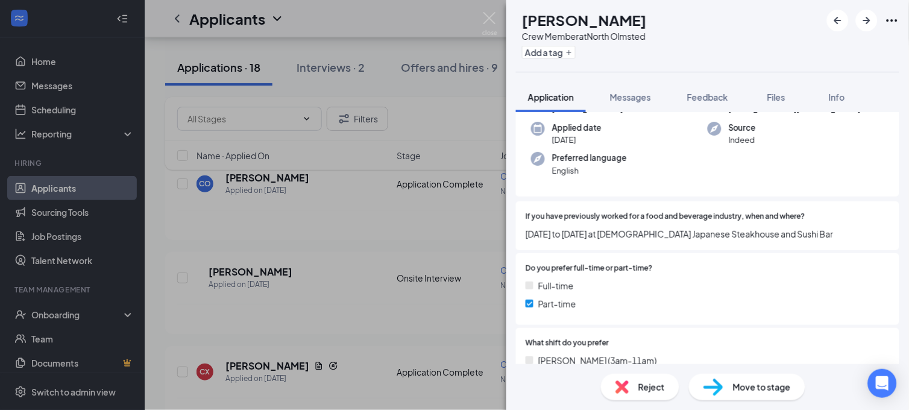
click at [353, 229] on div "CX [PERSON_NAME] Crew Member at [GEOGRAPHIC_DATA] Add a tag Application Message…" at bounding box center [454, 205] width 909 height 410
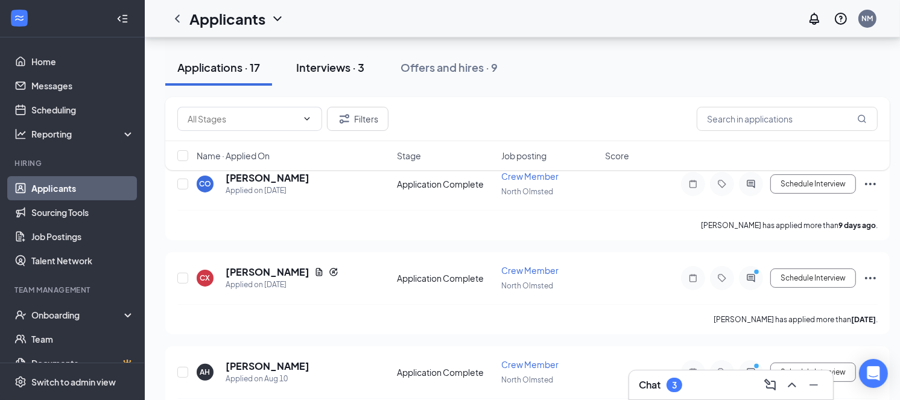
click at [329, 68] on div "Interviews · 3" at bounding box center [330, 67] width 68 height 15
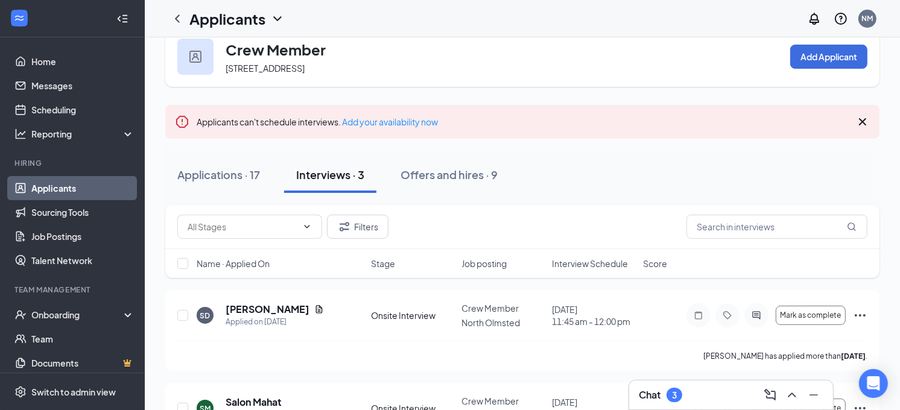
scroll to position [25, 0]
click at [442, 168] on div "Offers and hires · 9" at bounding box center [448, 175] width 97 height 15
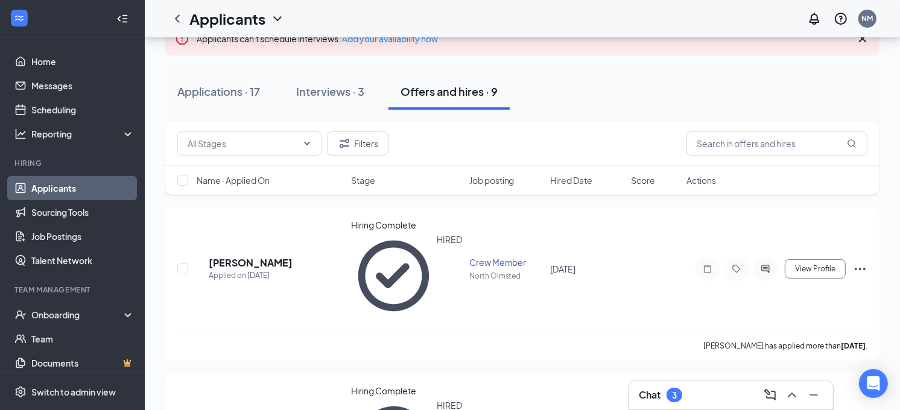
scroll to position [107, 0]
